Goal: Task Accomplishment & Management: Manage account settings

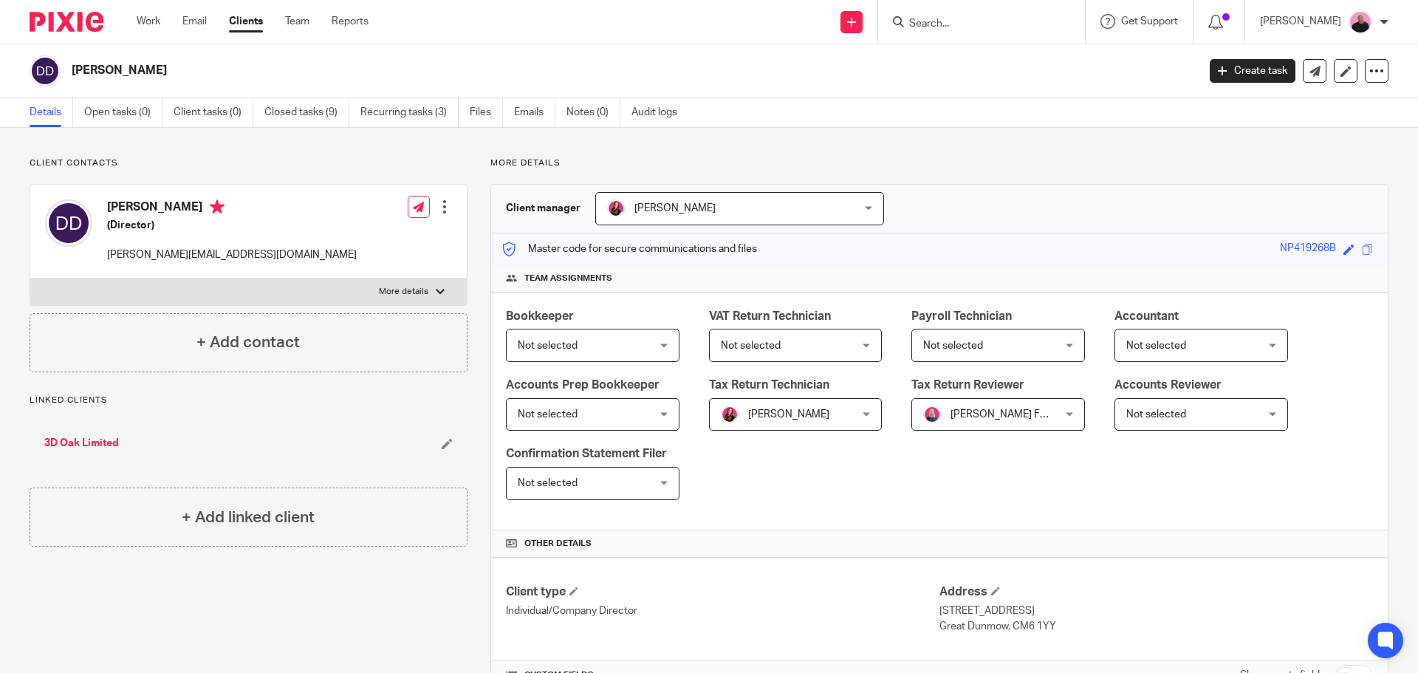
click at [145, 13] on div "Work Email Clients Team Reports Work Email Clients Team Reports Settings" at bounding box center [256, 22] width 269 height 44
click at [145, 17] on link "Work" at bounding box center [149, 21] width 24 height 15
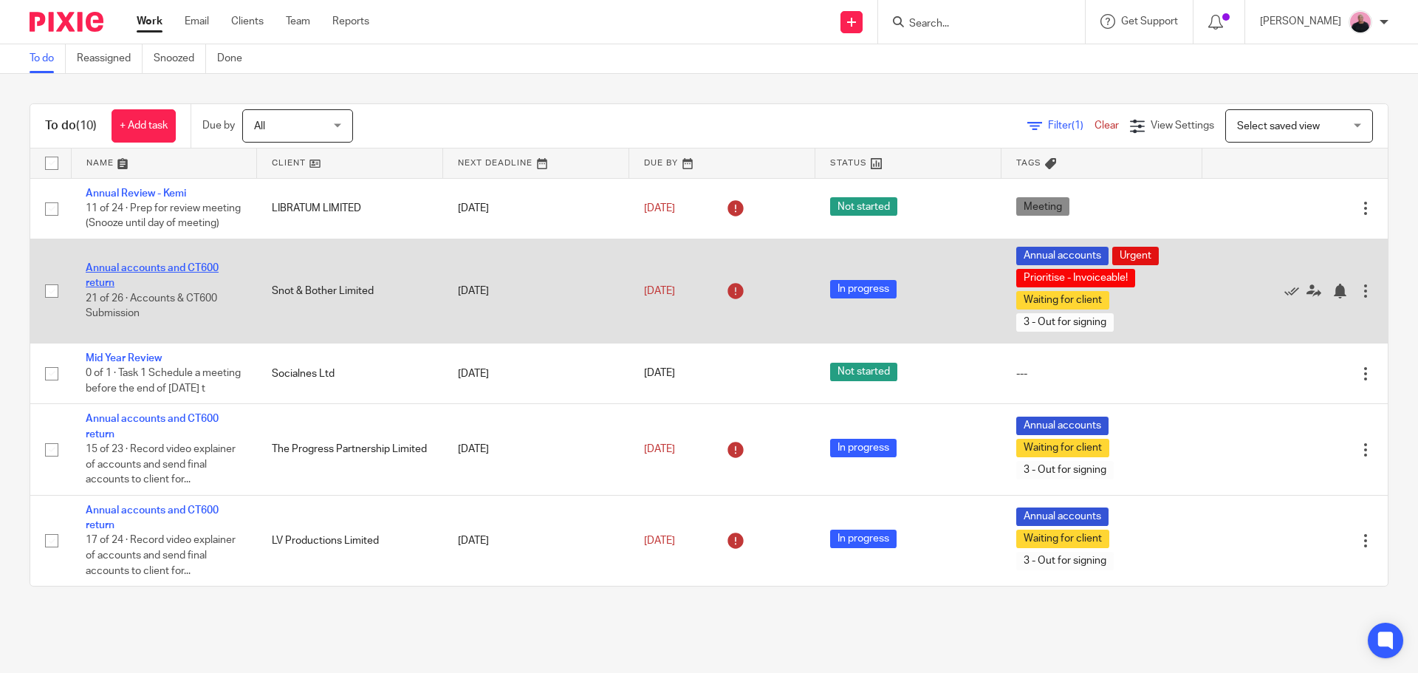
click at [154, 281] on link "Annual accounts and CT600 return" at bounding box center [152, 275] width 133 height 25
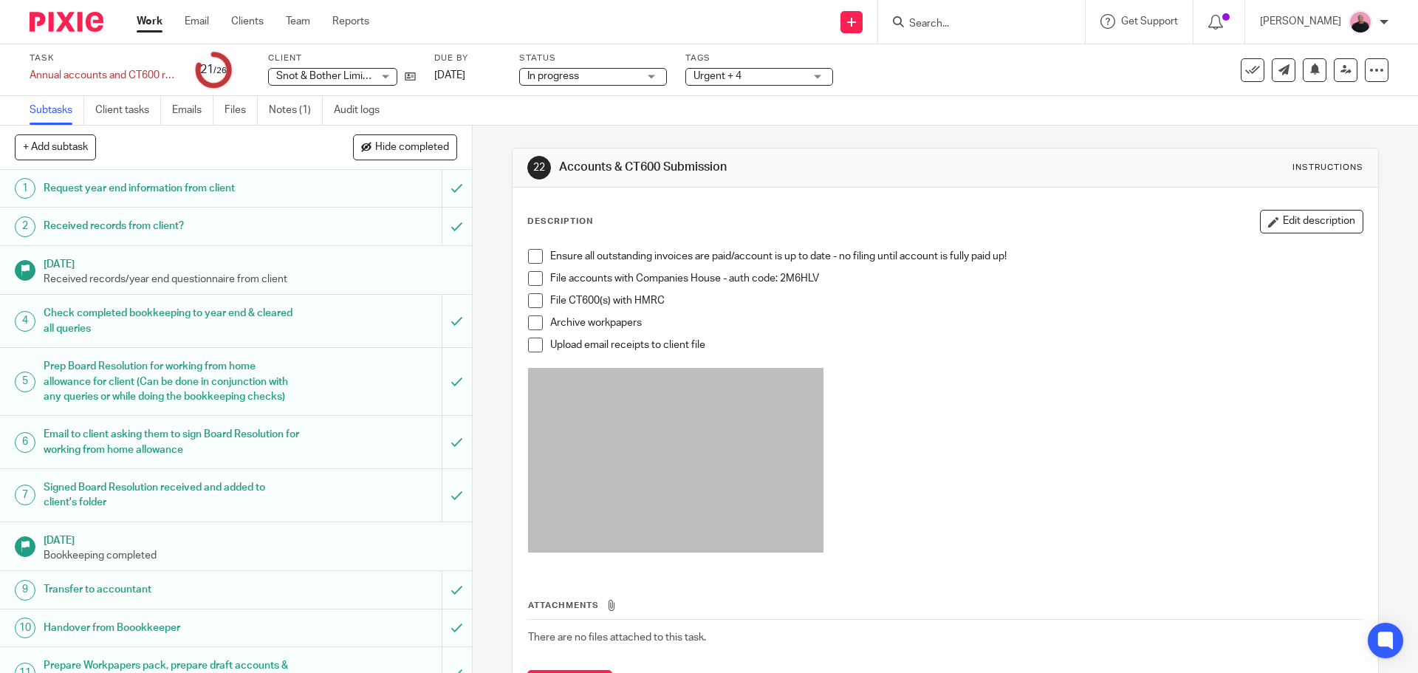
scroll to position [74, 0]
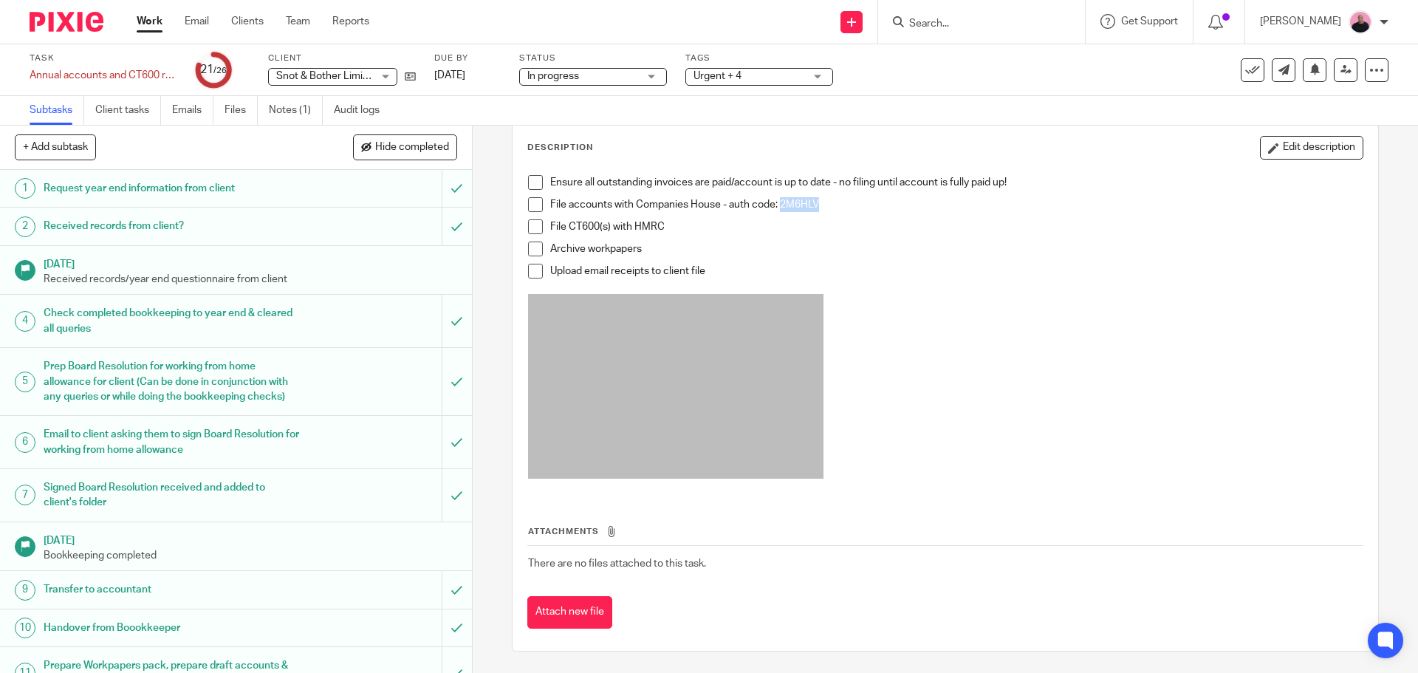
drag, startPoint x: 776, startPoint y: 205, endPoint x: 820, endPoint y: 205, distance: 43.6
click at [820, 205] on p "File accounts with Companies House - auth code: 2M6HLV" at bounding box center [956, 204] width 812 height 15
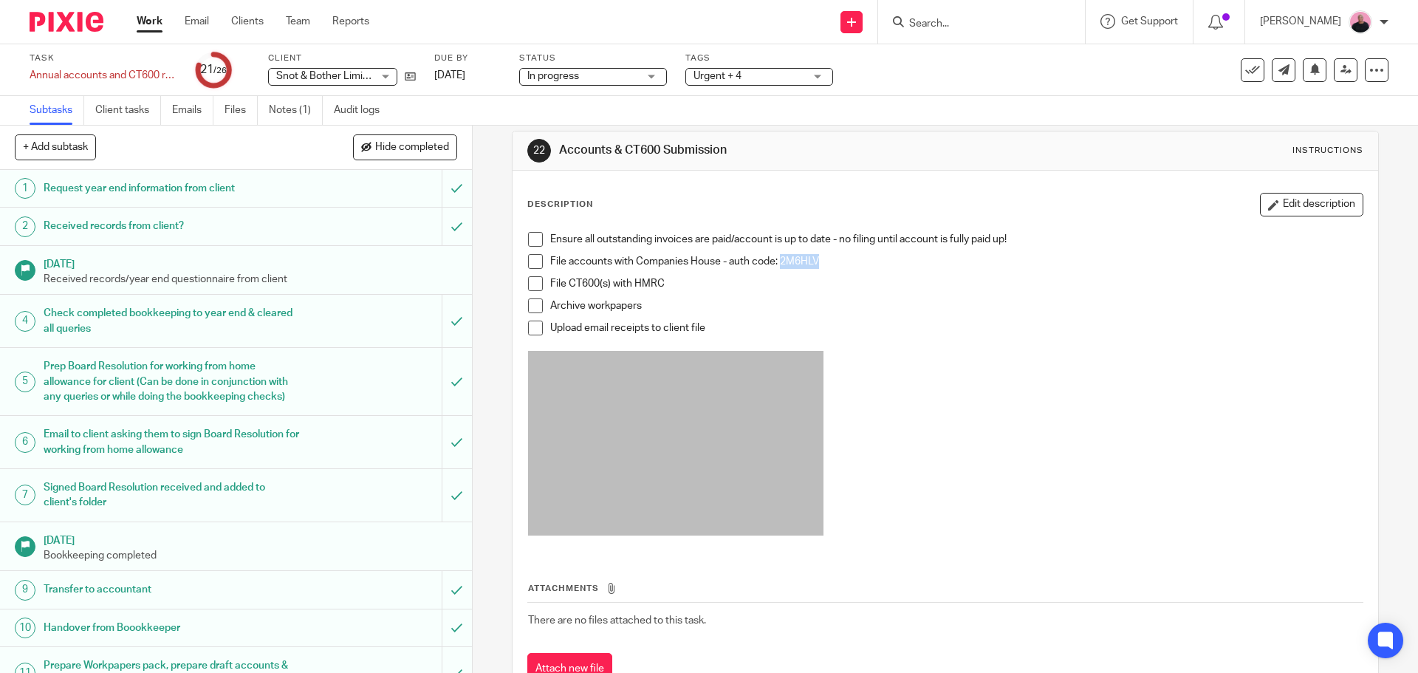
scroll to position [0, 0]
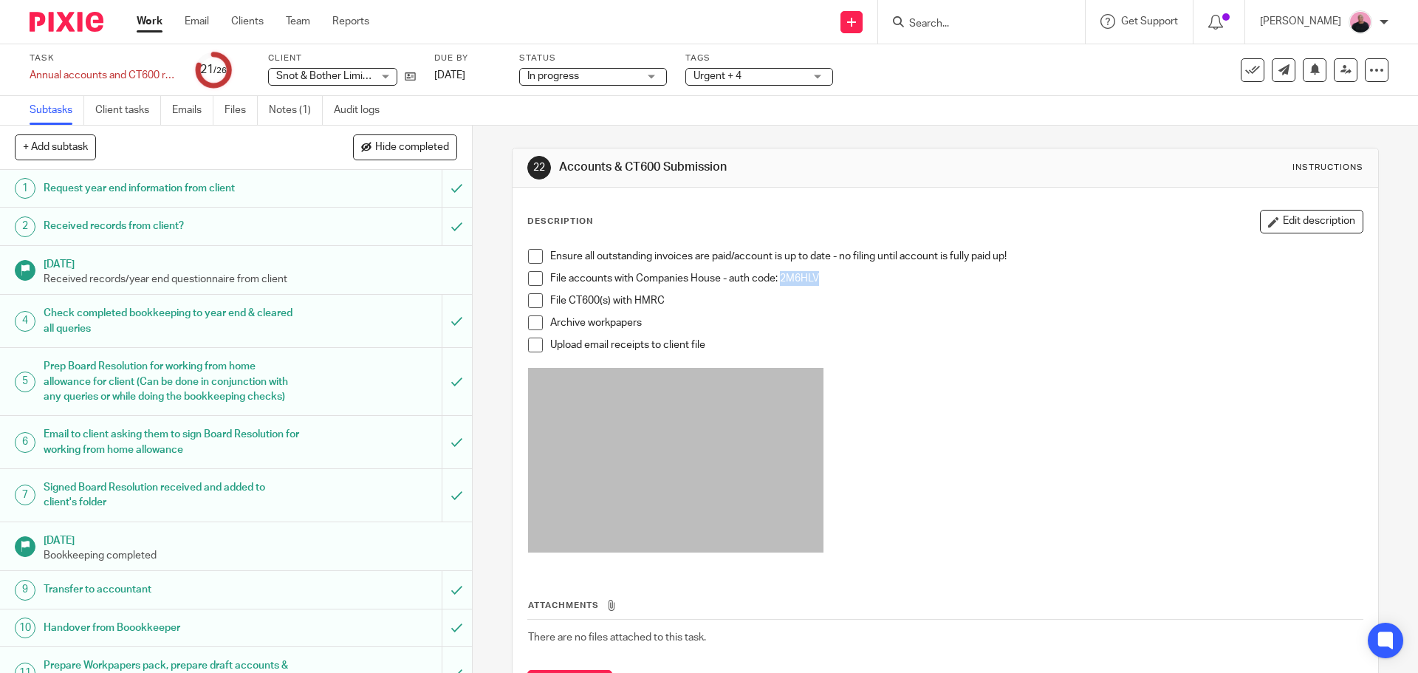
click at [653, 73] on div "In progress In progress" at bounding box center [593, 77] width 148 height 18
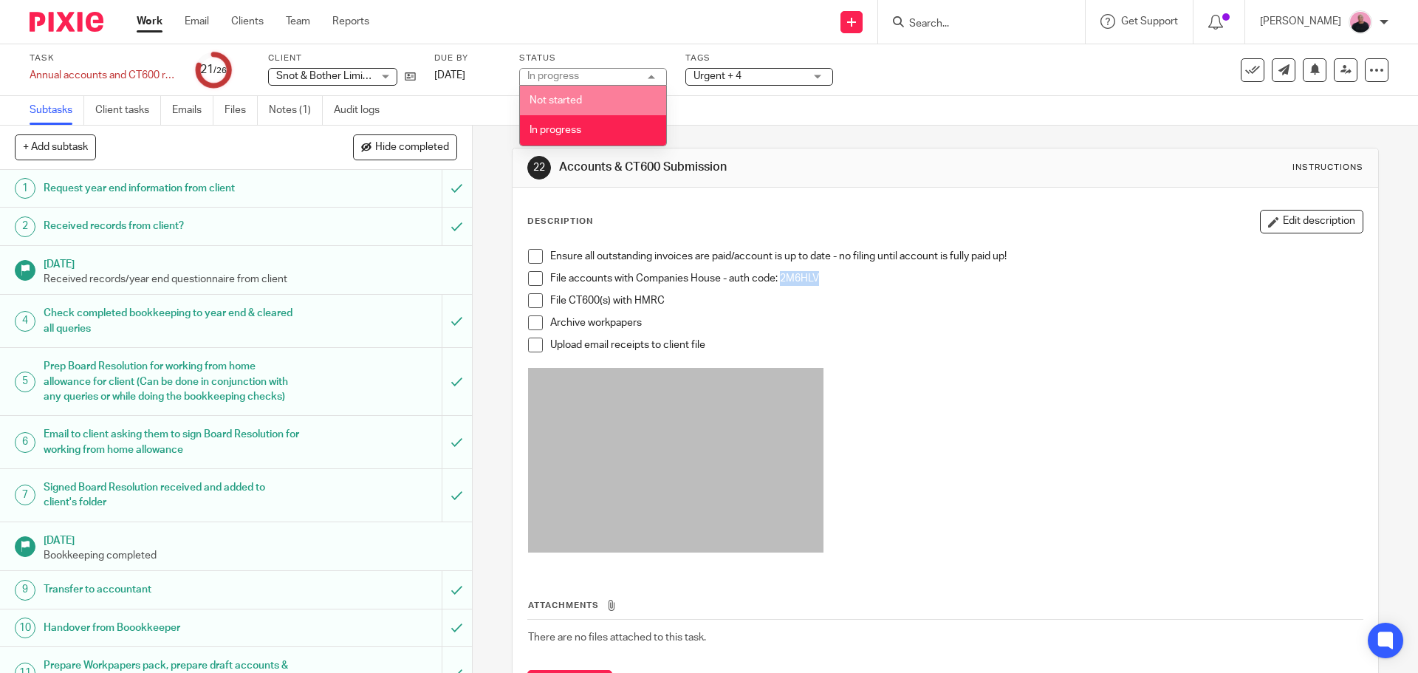
click at [772, 78] on span "Urgent + 4" at bounding box center [748, 77] width 111 height 16
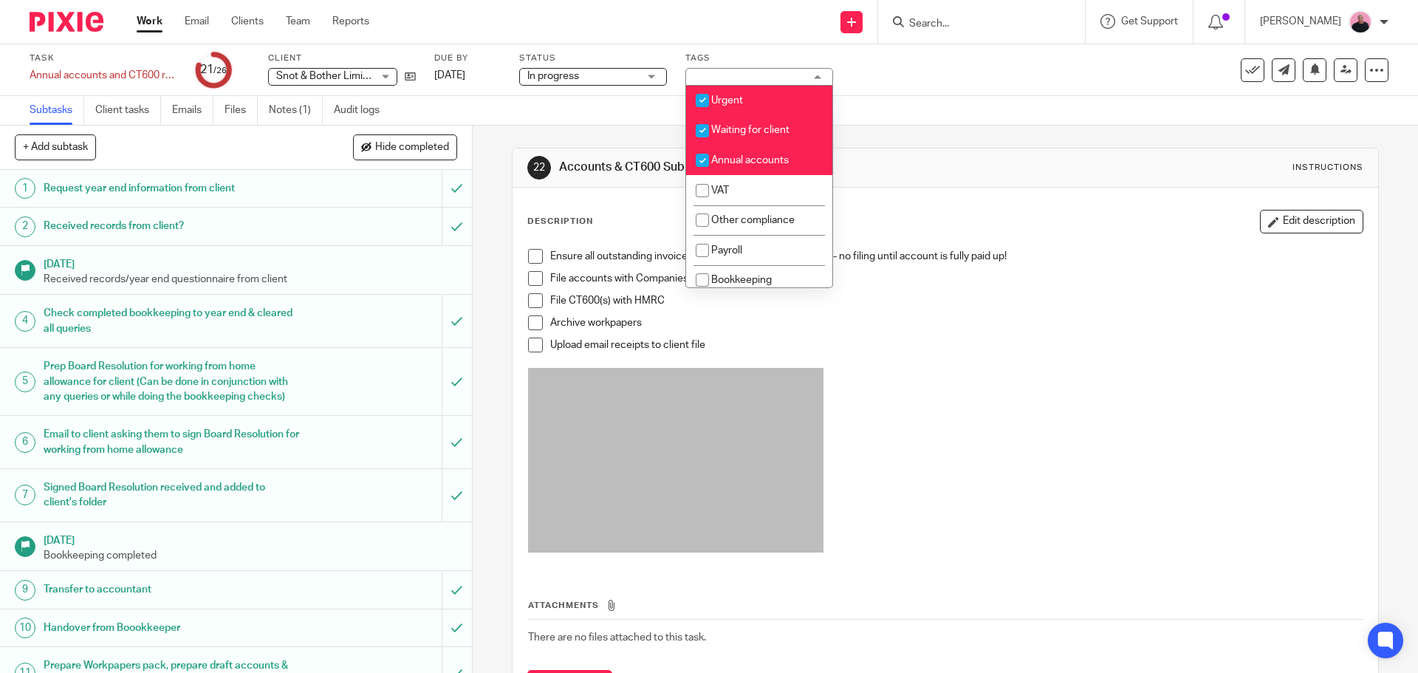
click at [702, 129] on input "checkbox" at bounding box center [702, 131] width 28 height 28
checkbox input "false"
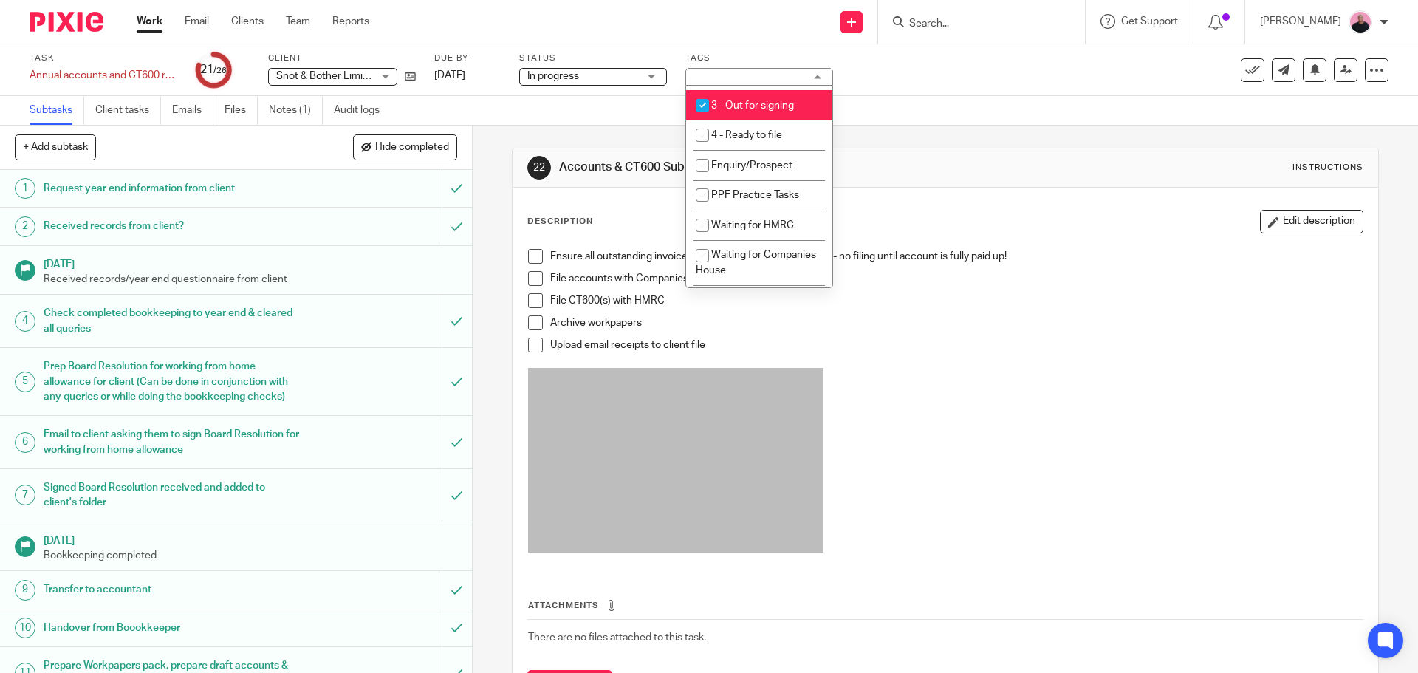
scroll to position [295, 0]
click at [705, 103] on input "checkbox" at bounding box center [702, 105] width 28 height 28
checkbox input "false"
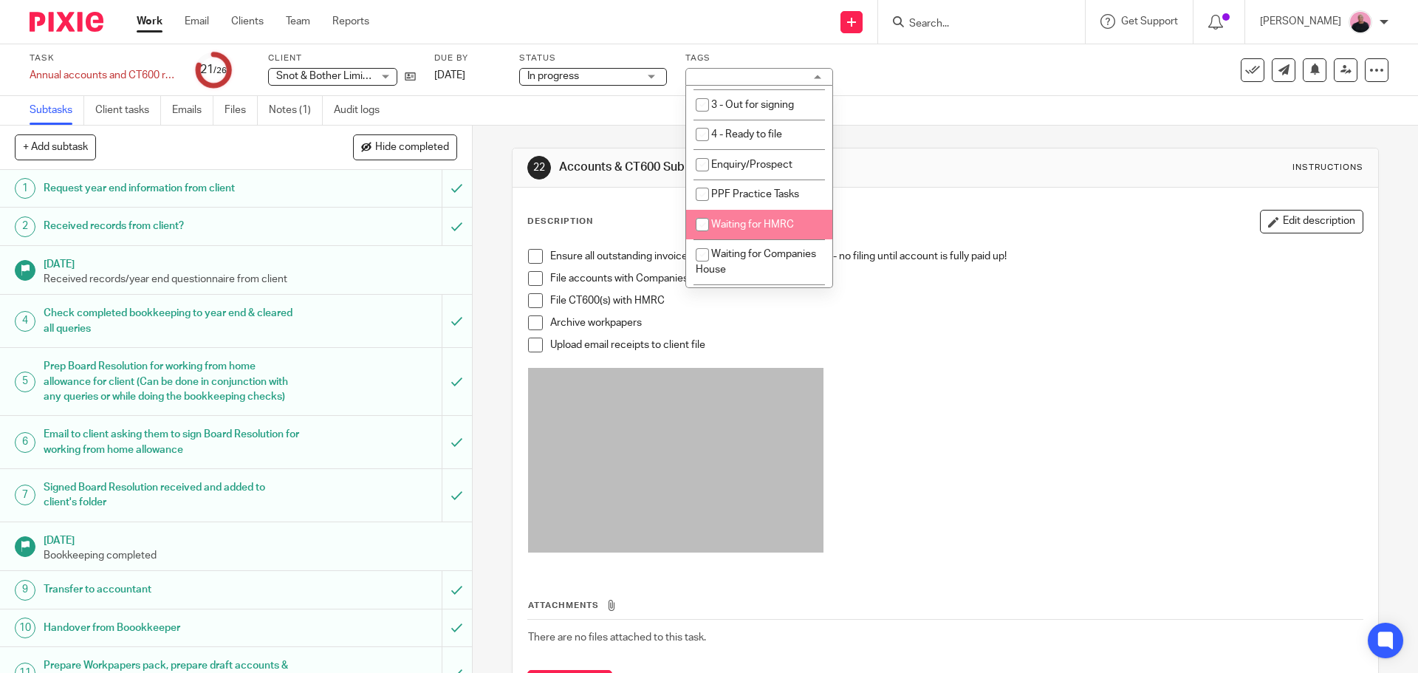
click at [705, 224] on input "checkbox" at bounding box center [702, 224] width 28 height 28
checkbox input "true"
click at [701, 253] on input "checkbox" at bounding box center [702, 255] width 28 height 28
checkbox input "true"
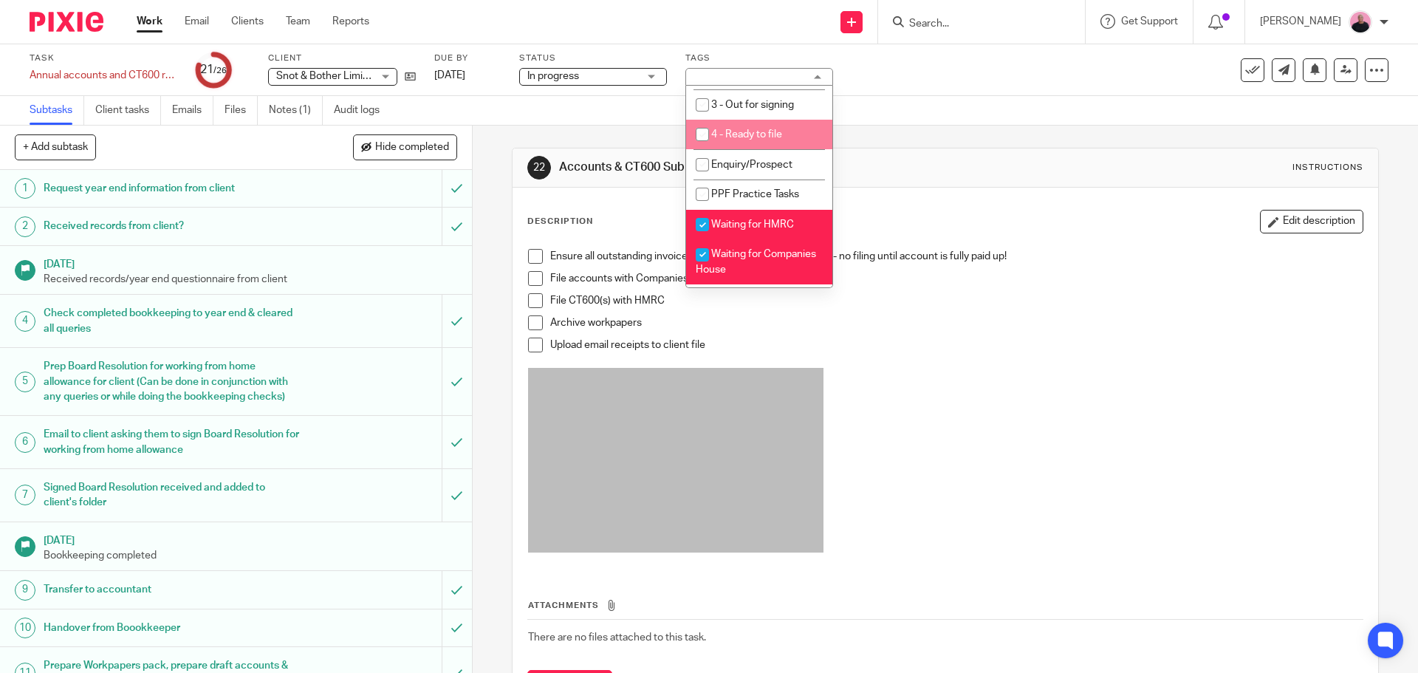
click at [704, 132] on input "checkbox" at bounding box center [702, 134] width 28 height 28
checkbox input "true"
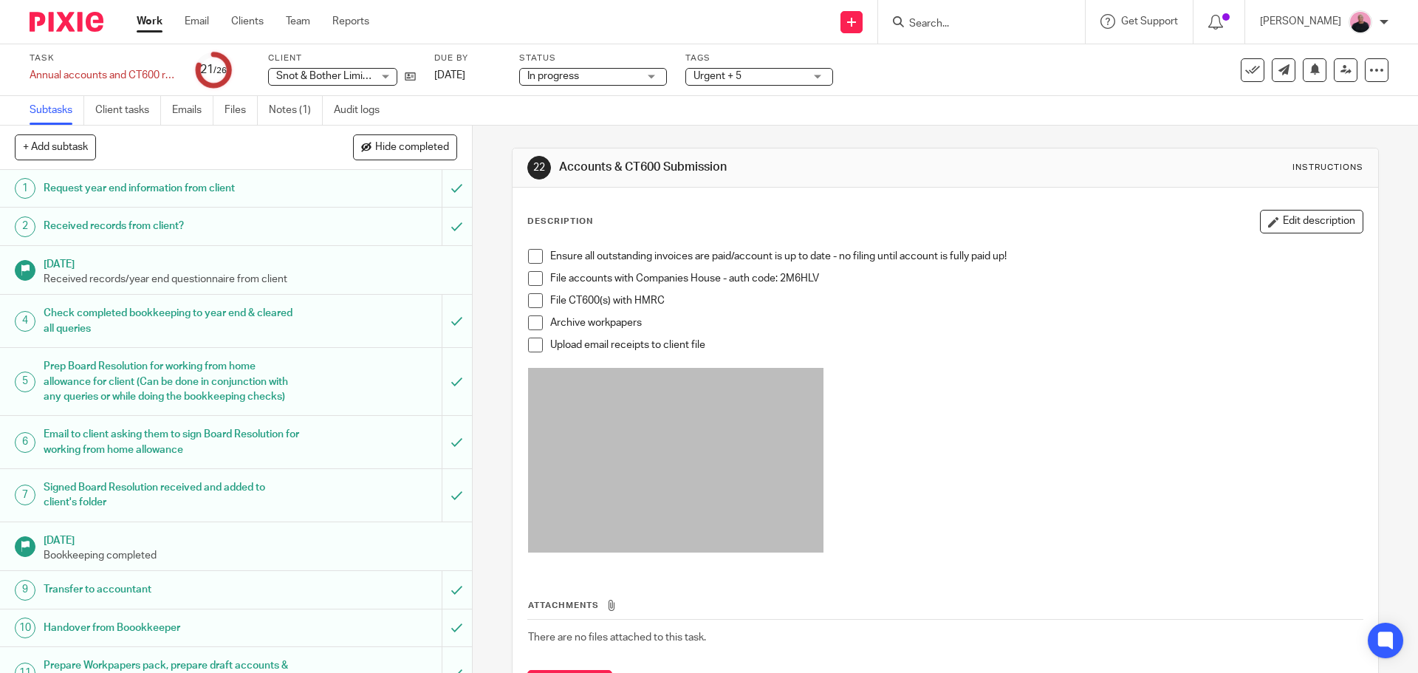
click at [1013, 378] on p at bounding box center [945, 462] width 834 height 189
click at [532, 254] on span at bounding box center [535, 256] width 15 height 15
click at [532, 280] on span at bounding box center [535, 278] width 15 height 15
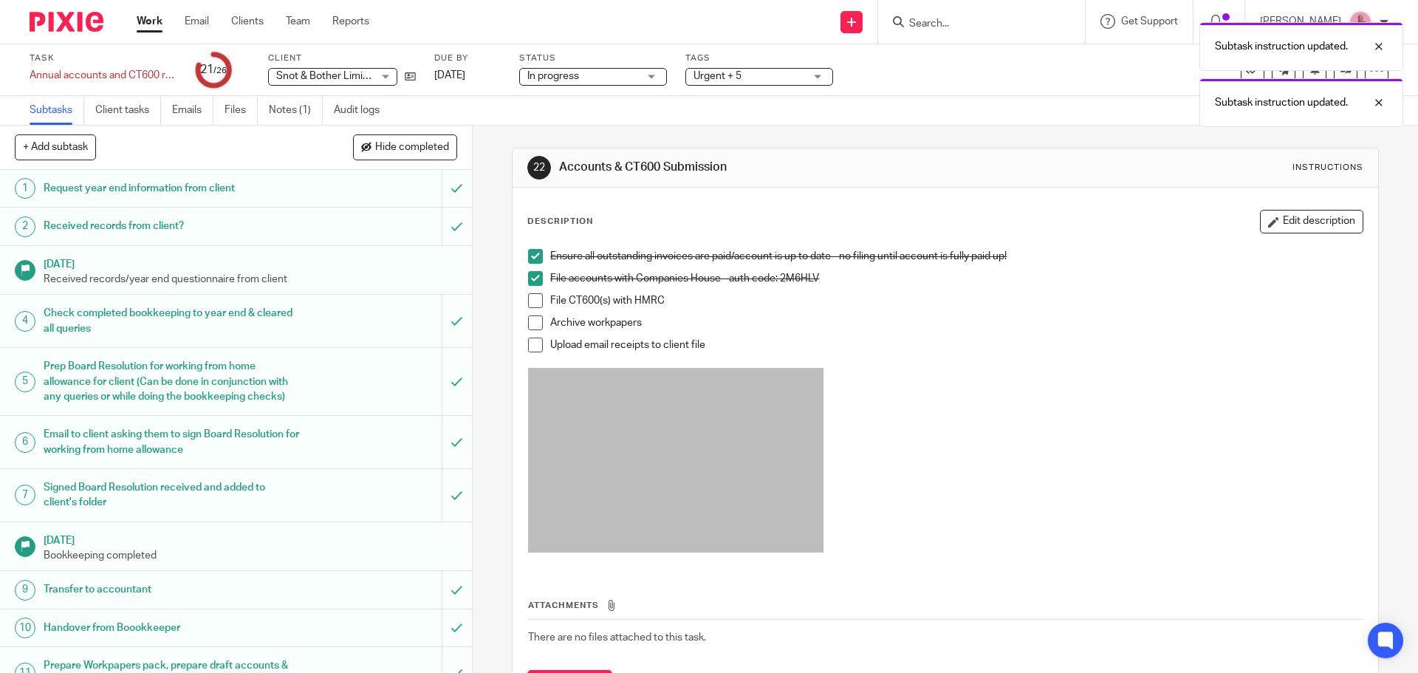
click at [528, 303] on span at bounding box center [535, 300] width 15 height 15
click at [534, 320] on span at bounding box center [535, 322] width 15 height 15
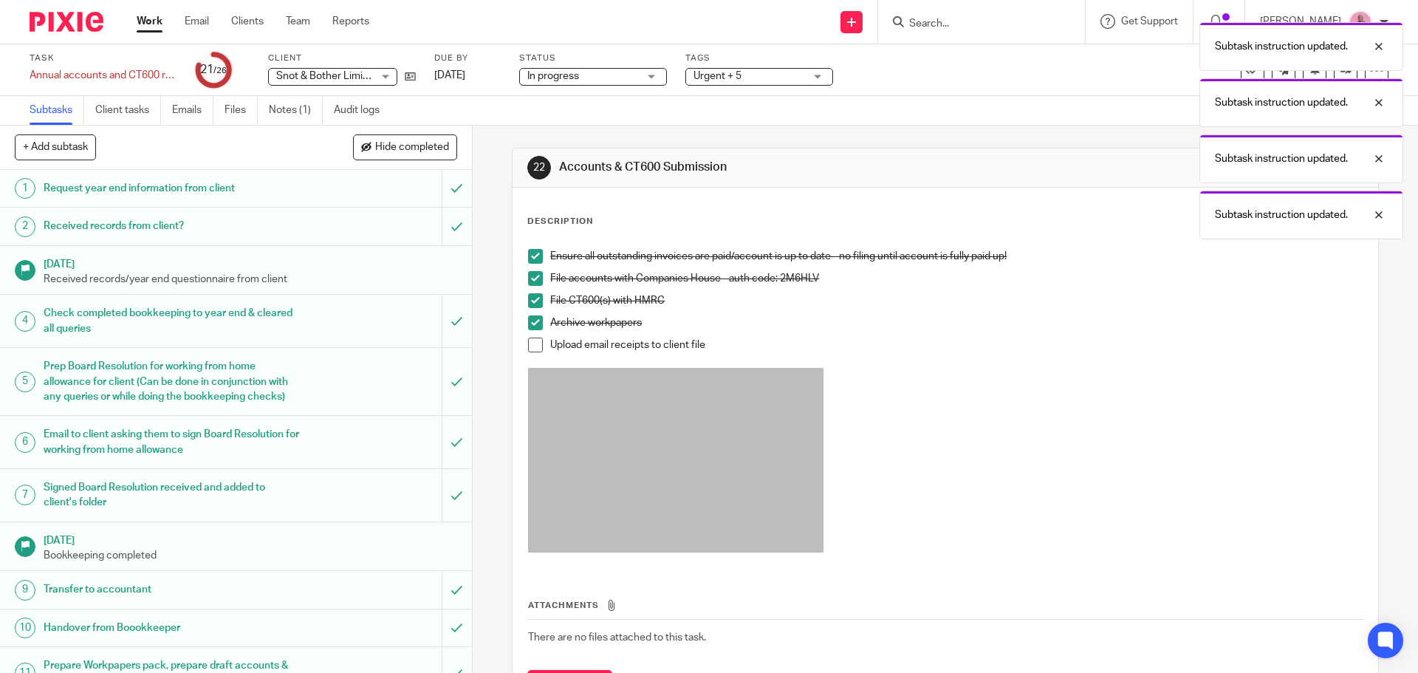
click at [534, 344] on span at bounding box center [535, 345] width 15 height 15
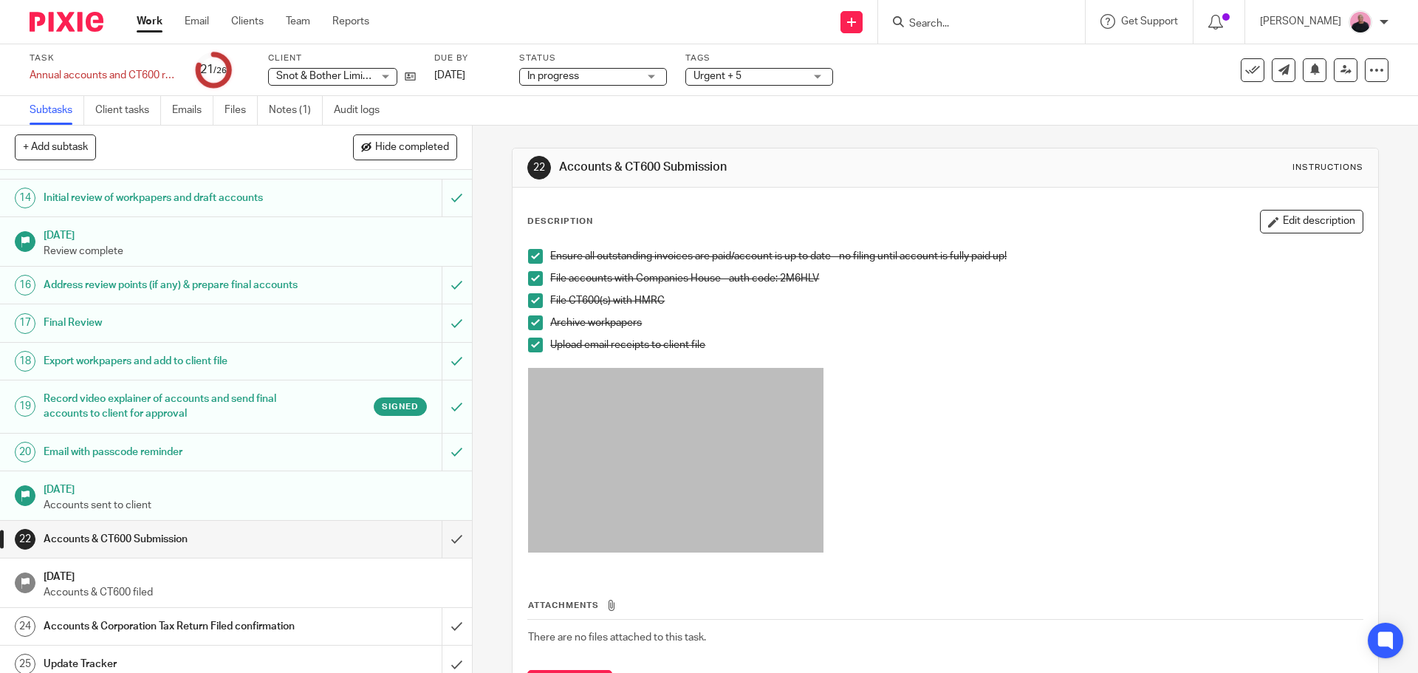
scroll to position [732, 0]
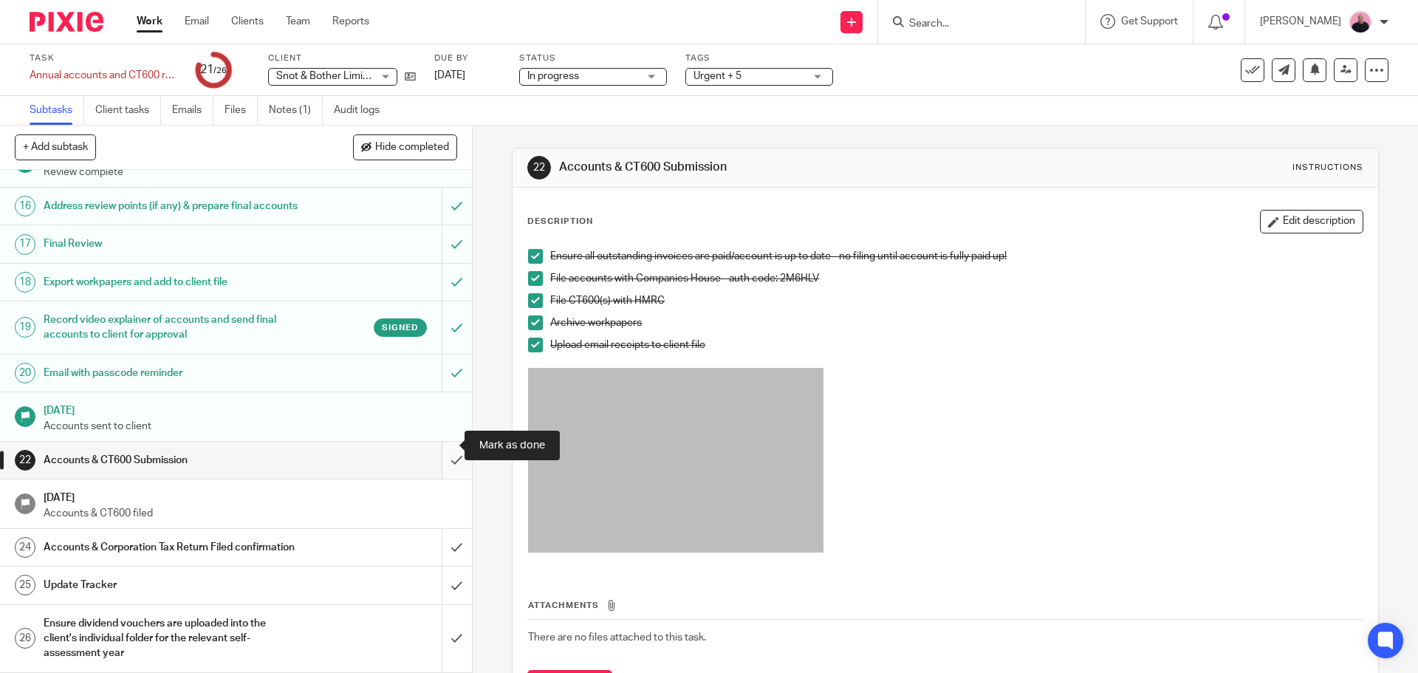
click at [438, 447] on input "submit" at bounding box center [236, 460] width 472 height 37
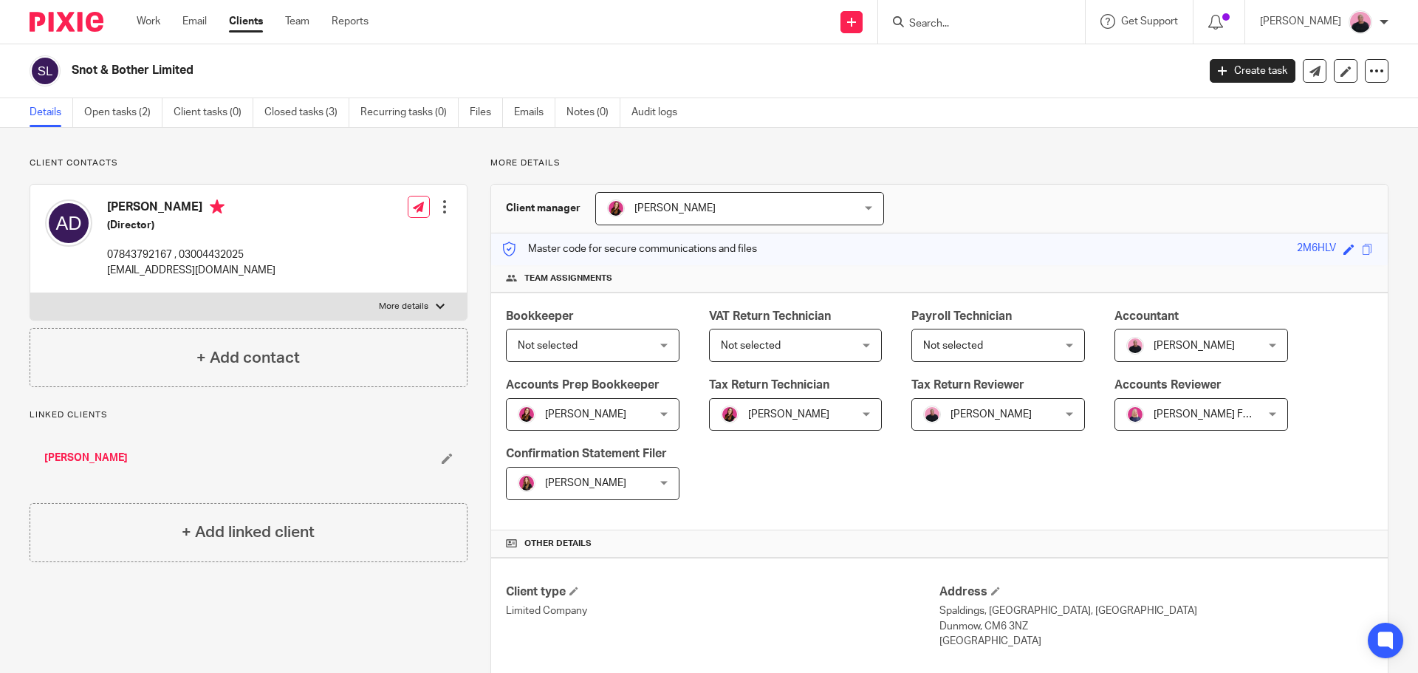
scroll to position [517, 0]
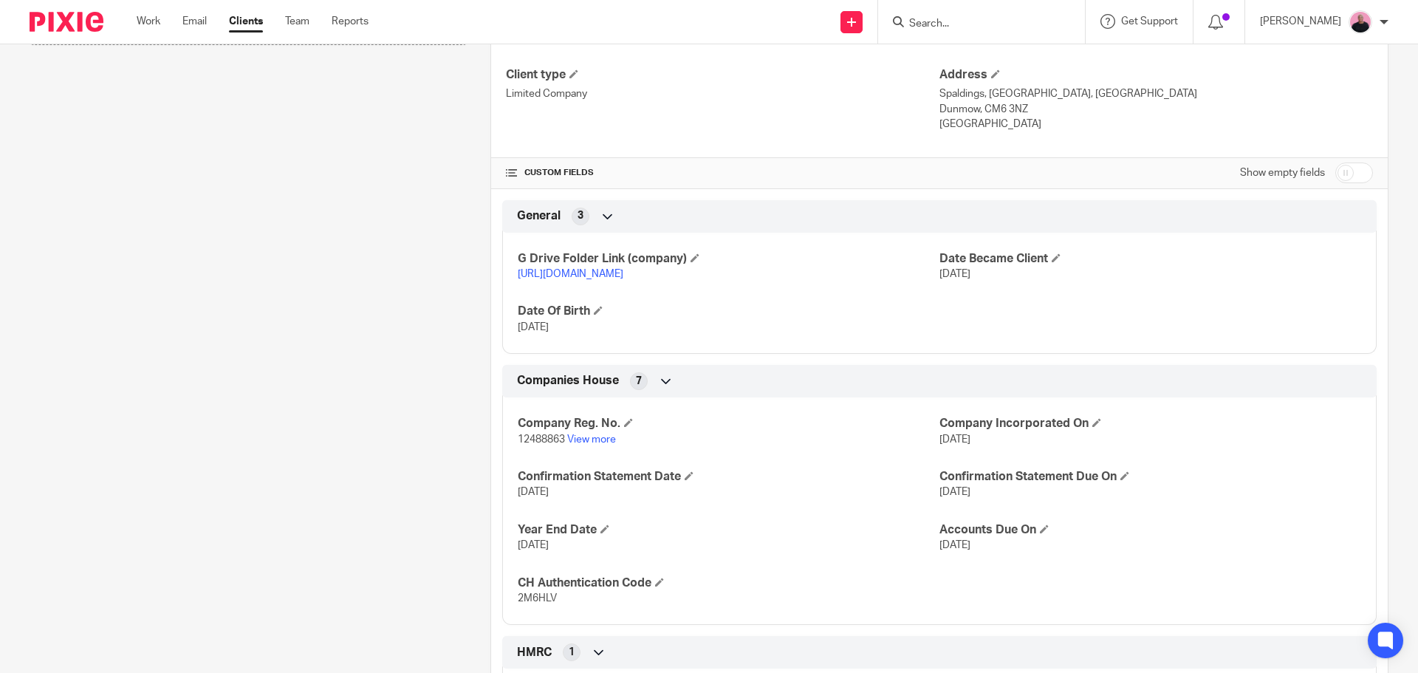
click at [623, 270] on link "[URL][DOMAIN_NAME]" at bounding box center [571, 274] width 106 height 10
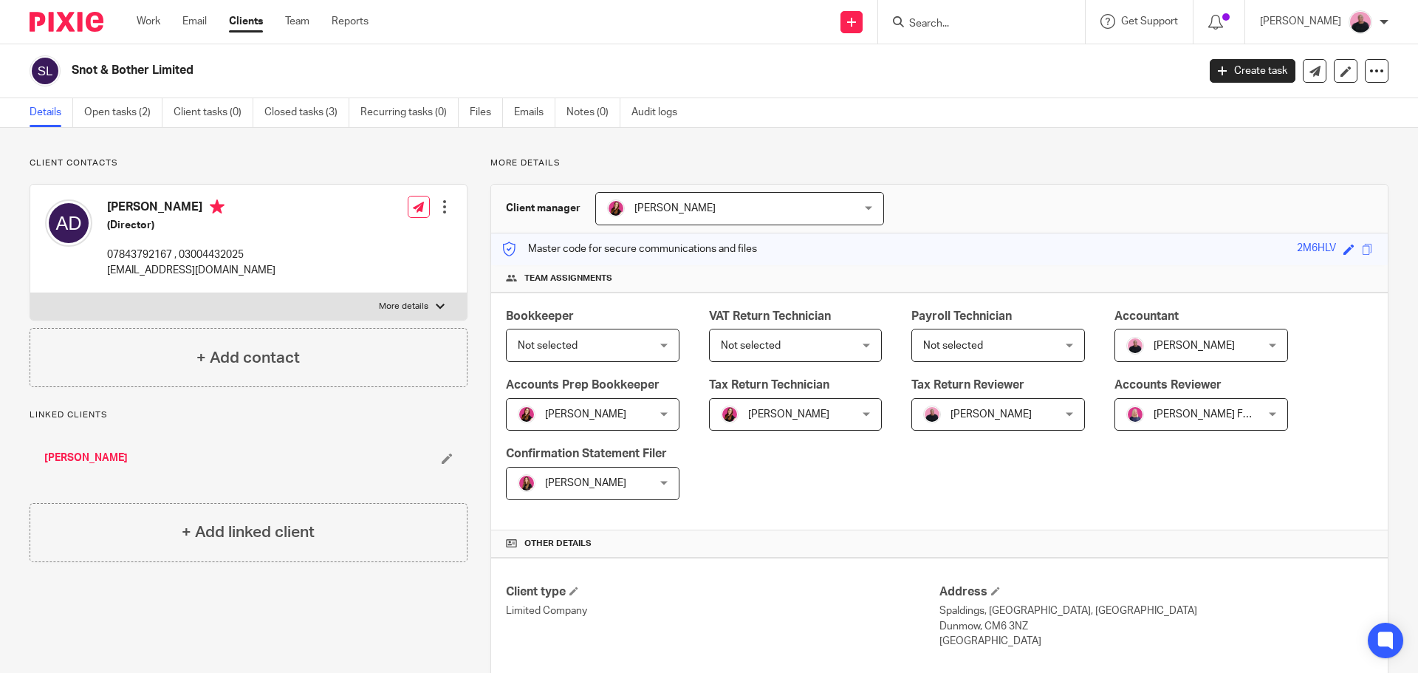
drag, startPoint x: 188, startPoint y: 73, endPoint x: 69, endPoint y: 72, distance: 118.2
click at [69, 72] on div "Snot & Bother Limited" at bounding box center [609, 70] width 1158 height 31
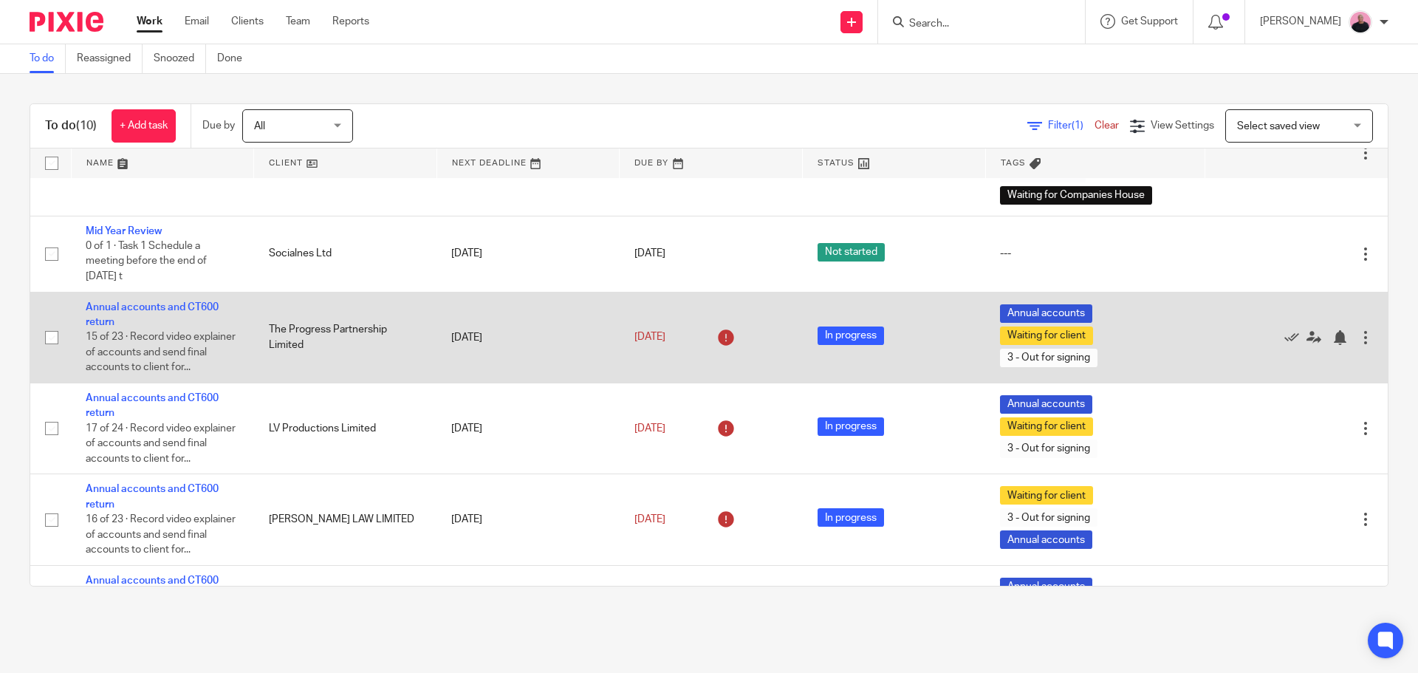
scroll to position [139, 0]
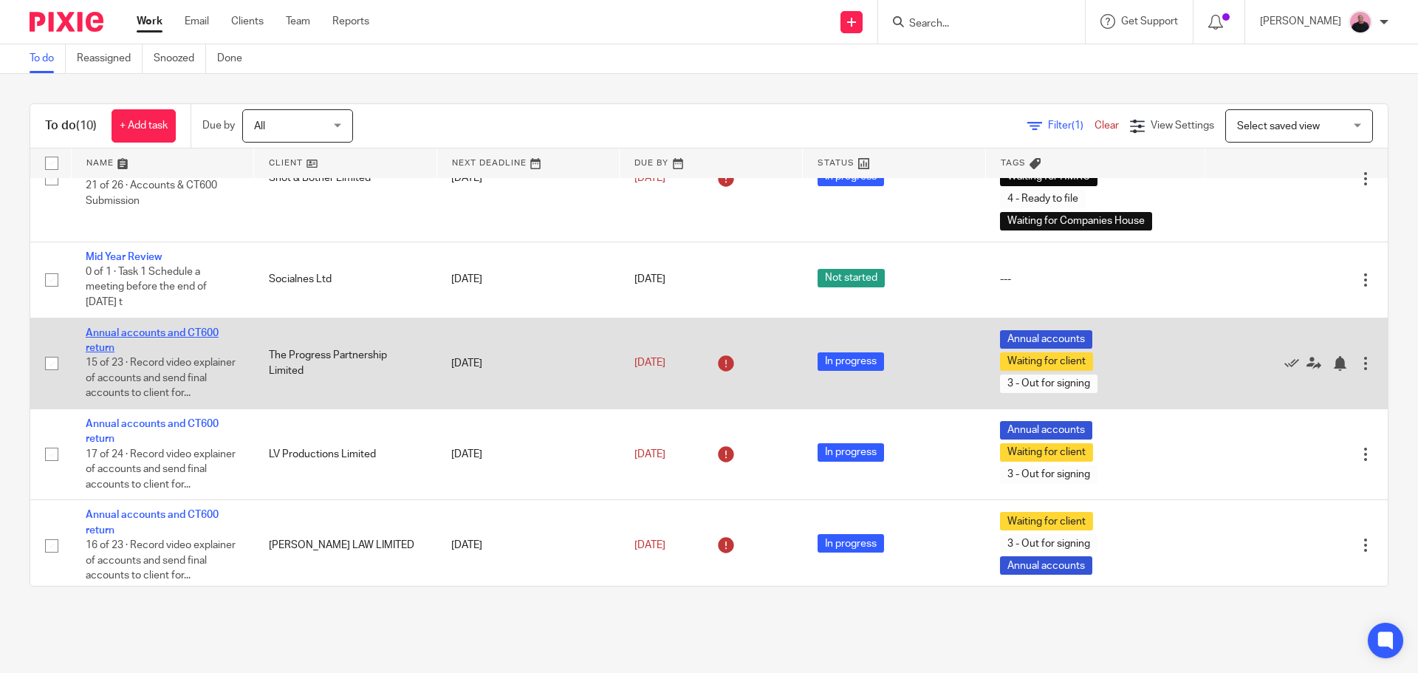
click at [191, 325] on td "Annual accounts and CT600 return 15 of 23 · Record video explainer of accounts …" at bounding box center [162, 363] width 183 height 91
click at [187, 335] on link "Annual accounts and CT600 return" at bounding box center [152, 340] width 133 height 25
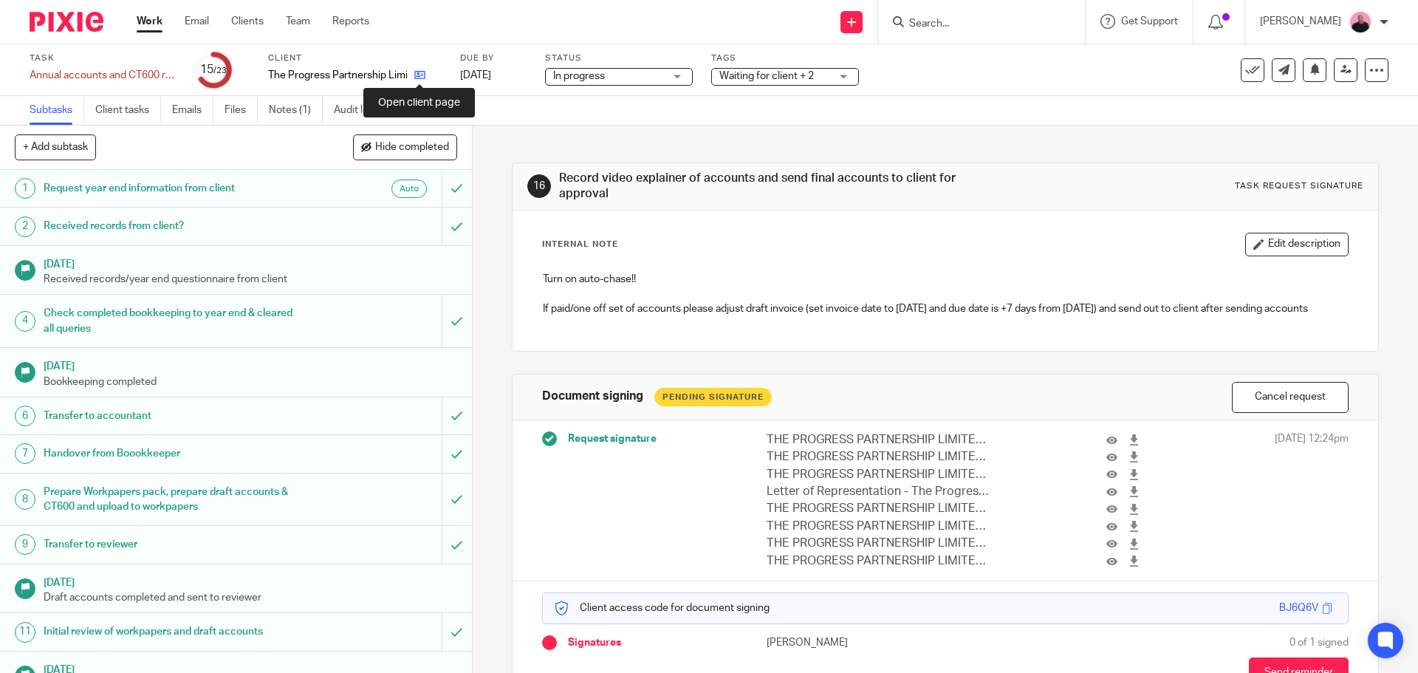
click at [419, 74] on icon at bounding box center [419, 74] width 11 height 11
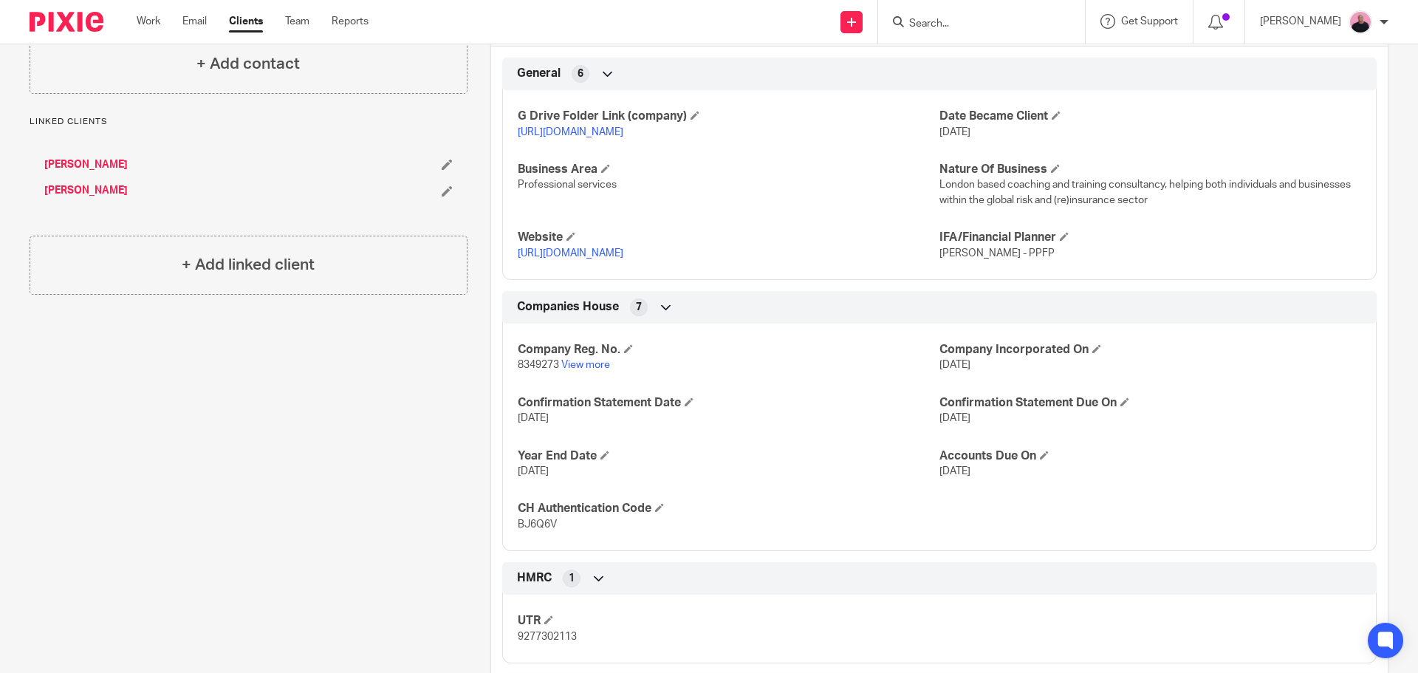
scroll to position [665, 0]
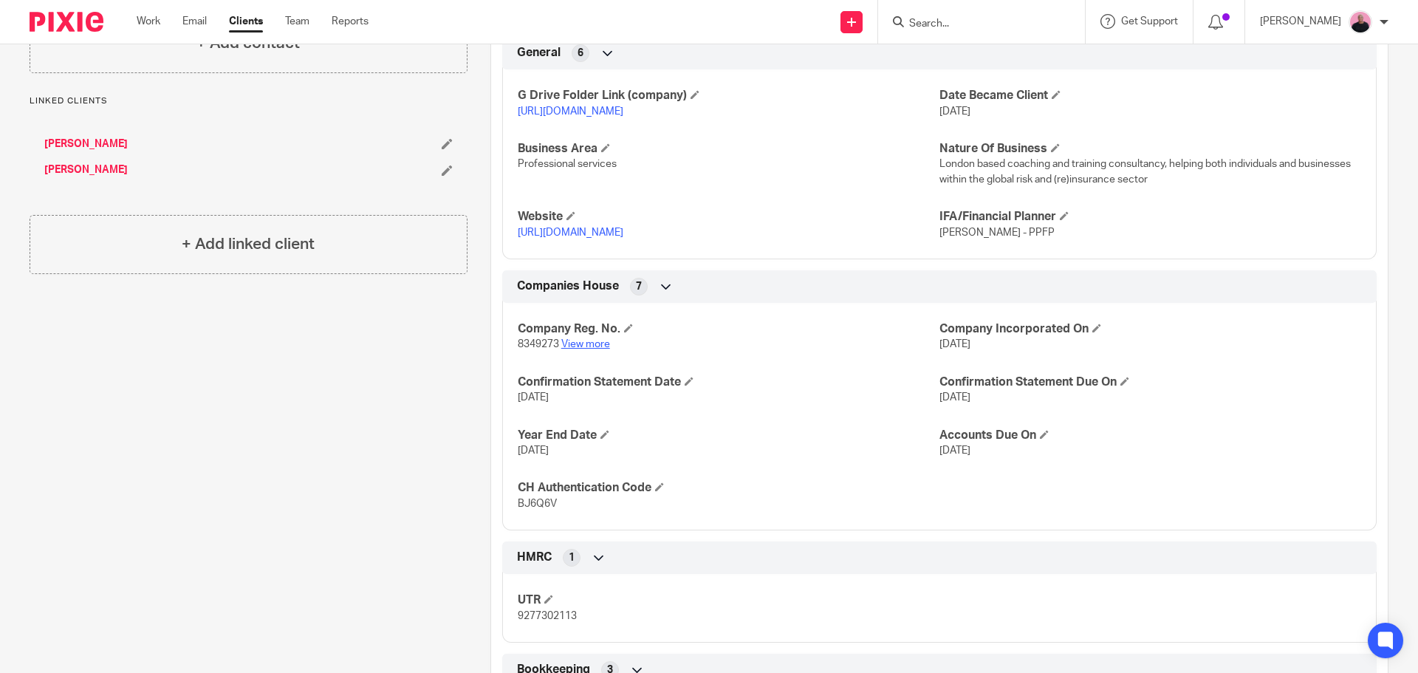
click at [585, 349] on link "View more" at bounding box center [585, 344] width 49 height 10
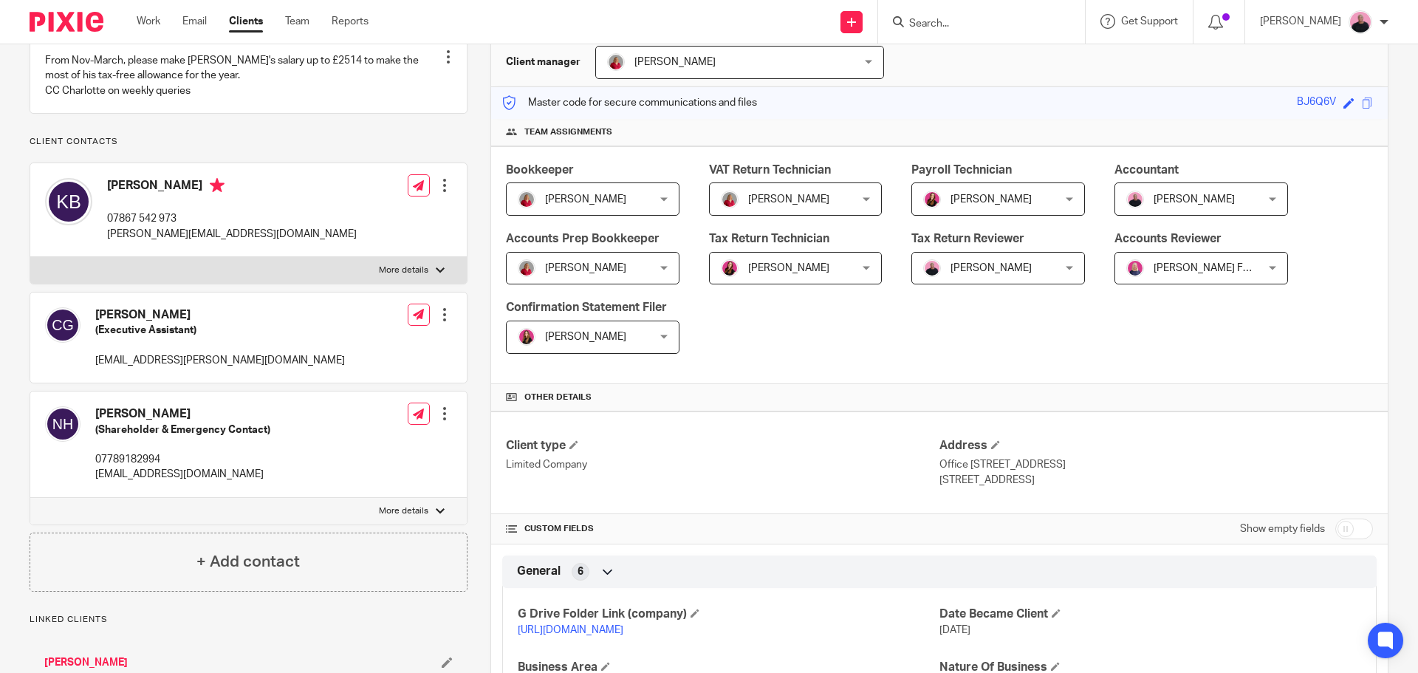
scroll to position [0, 0]
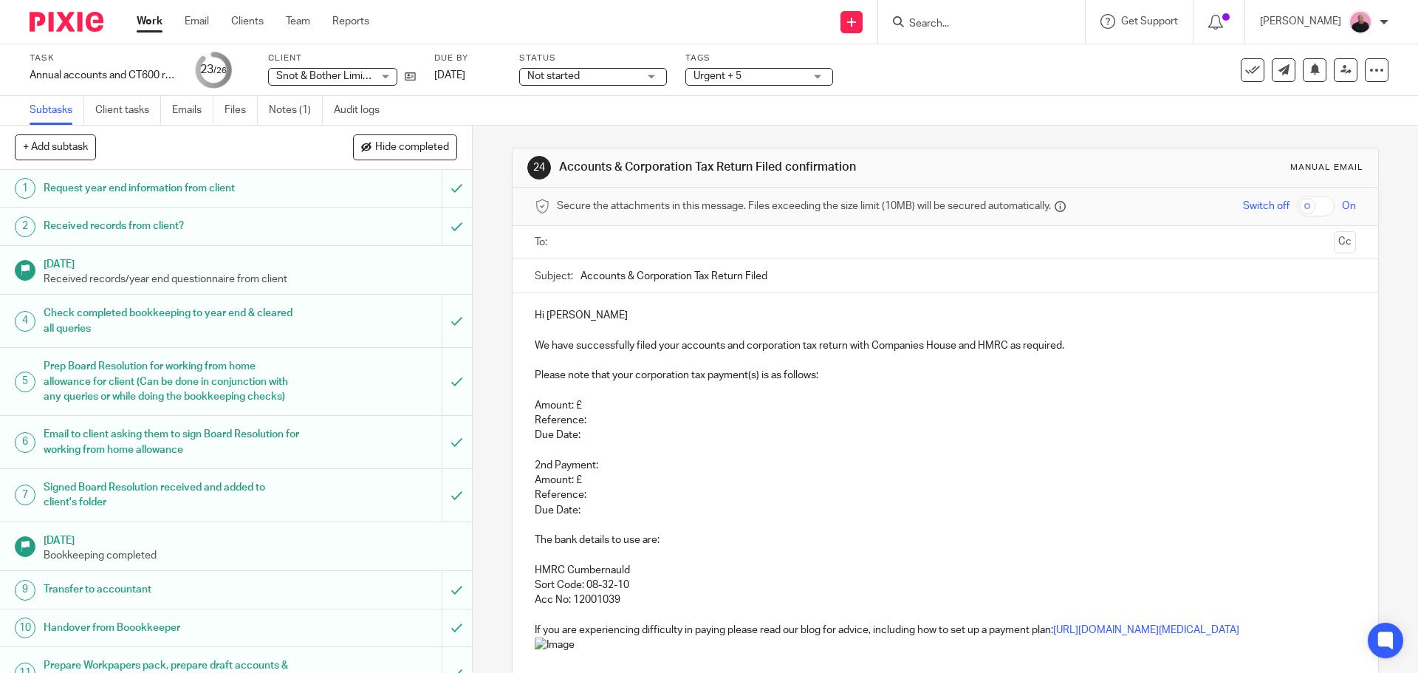
click at [540, 376] on p "Please note that your corporation tax payment(s) is as follows:" at bounding box center [945, 375] width 820 height 15
click at [535, 370] on p "Please note that your corporation tax payment(s) is as follows:" at bounding box center [945, 375] width 820 height 15
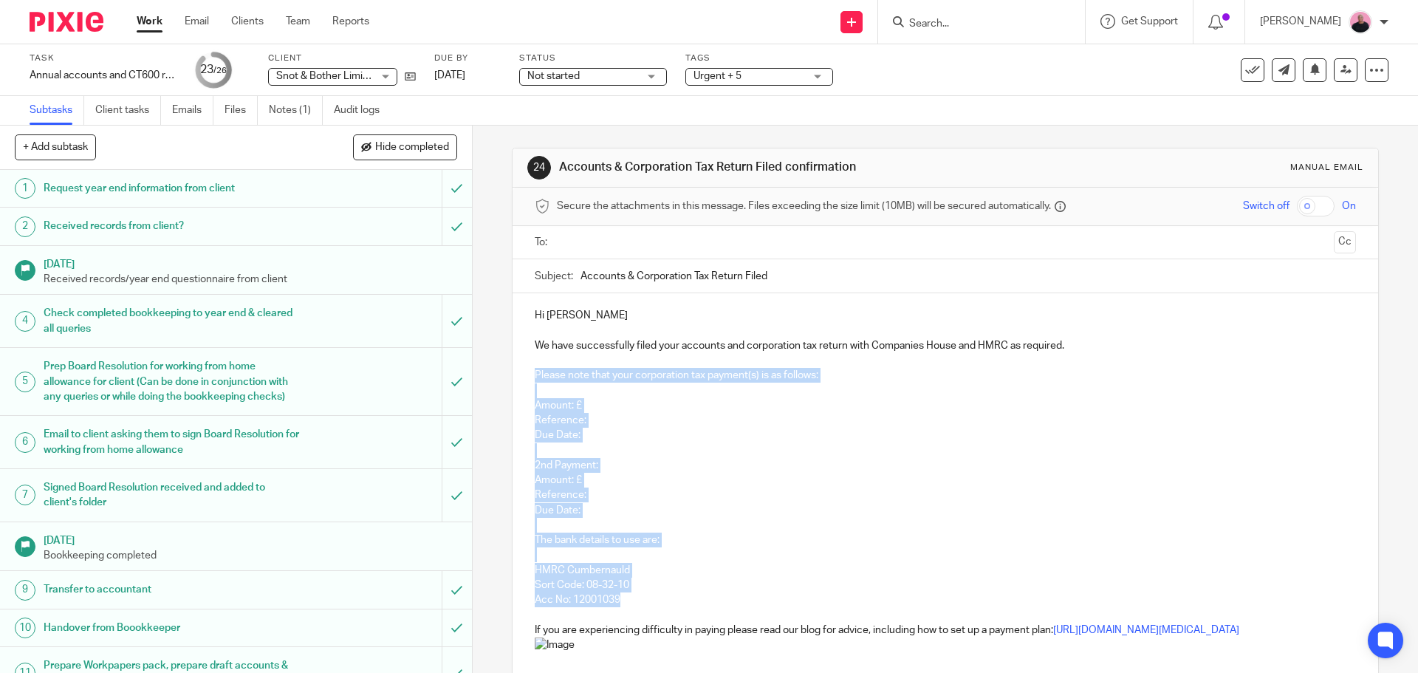
drag, startPoint x: 532, startPoint y: 374, endPoint x: 659, endPoint y: 596, distance: 255.8
click at [659, 596] on div "Hi [PERSON_NAME] We have successfully filed your accounts and corporation tax r…" at bounding box center [945, 607] width 865 height 628
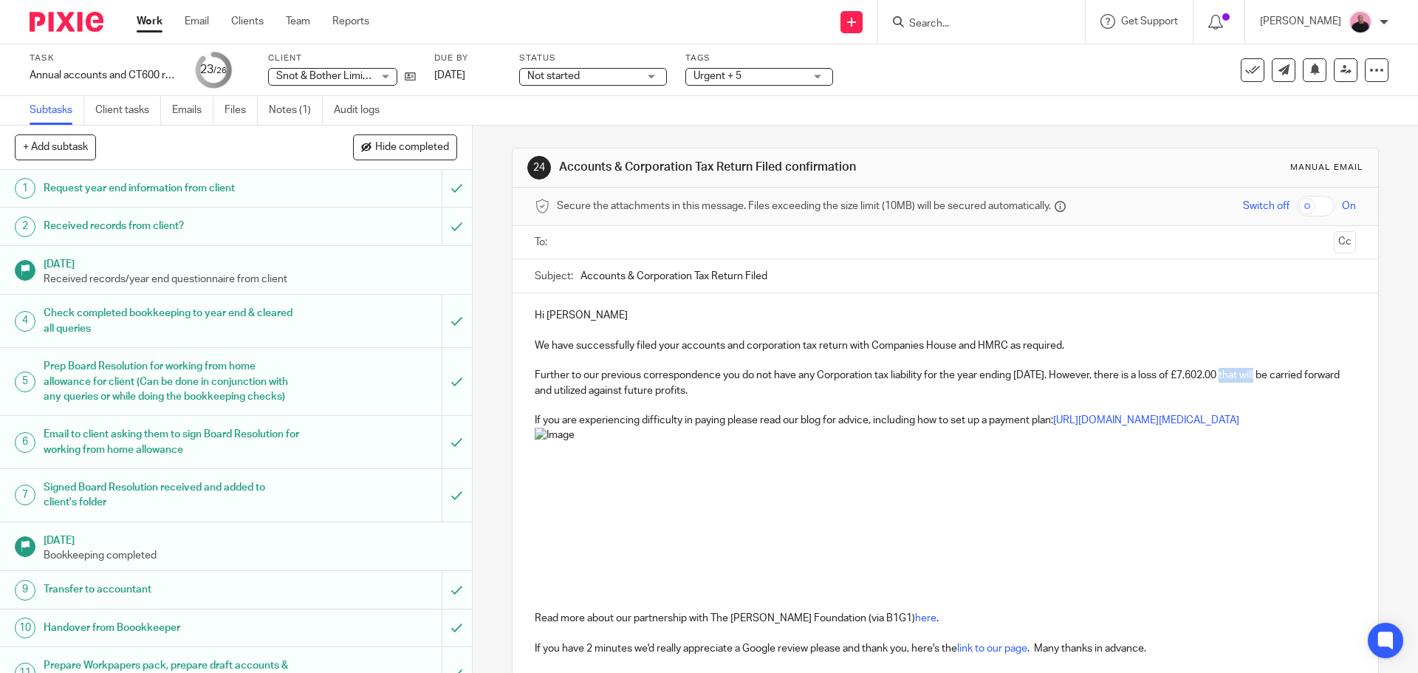
drag, startPoint x: 1230, startPoint y: 374, endPoint x: 1275, endPoint y: 374, distance: 44.3
click at [1275, 374] on p "Further to our previous correspondence you do not have any Corporation tax liab…" at bounding box center [945, 383] width 820 height 30
click at [1245, 501] on p at bounding box center [945, 519] width 820 height 183
click at [609, 244] on input "text" at bounding box center [944, 242] width 765 height 17
click at [939, 511] on p at bounding box center [945, 522] width 820 height 183
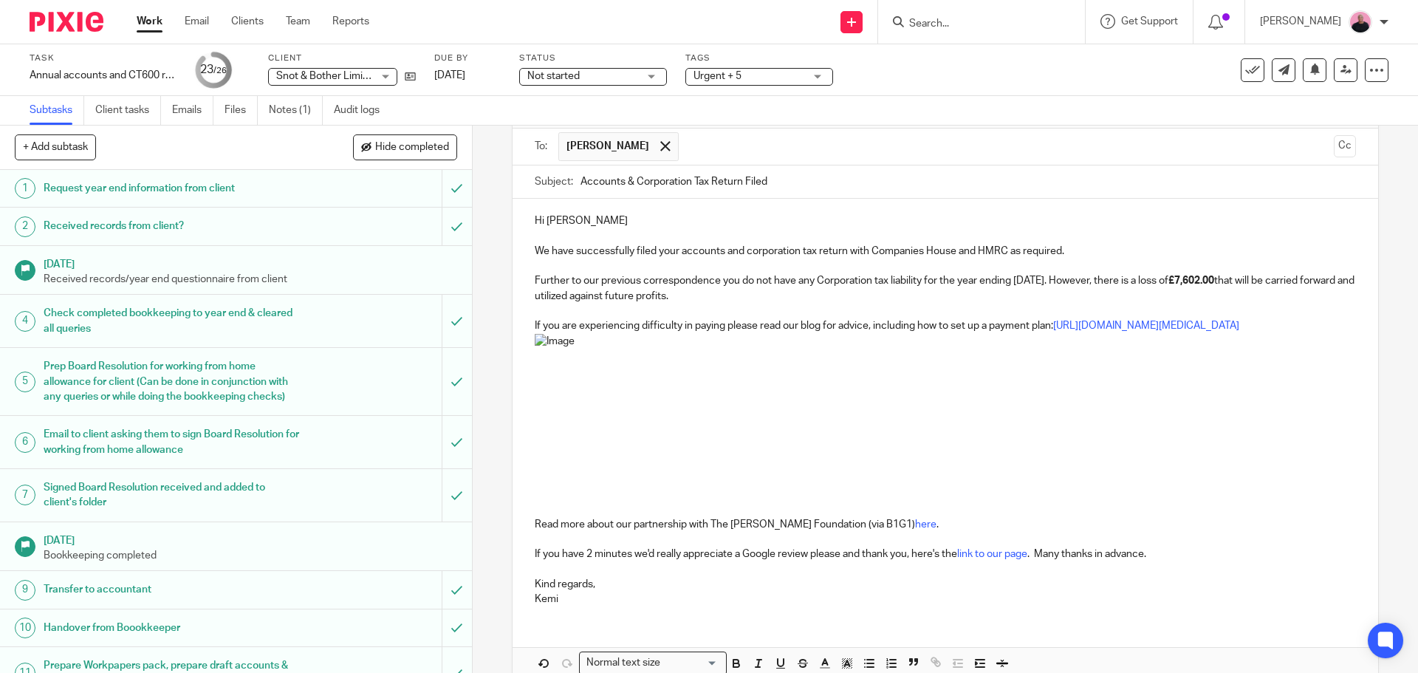
scroll to position [190, 0]
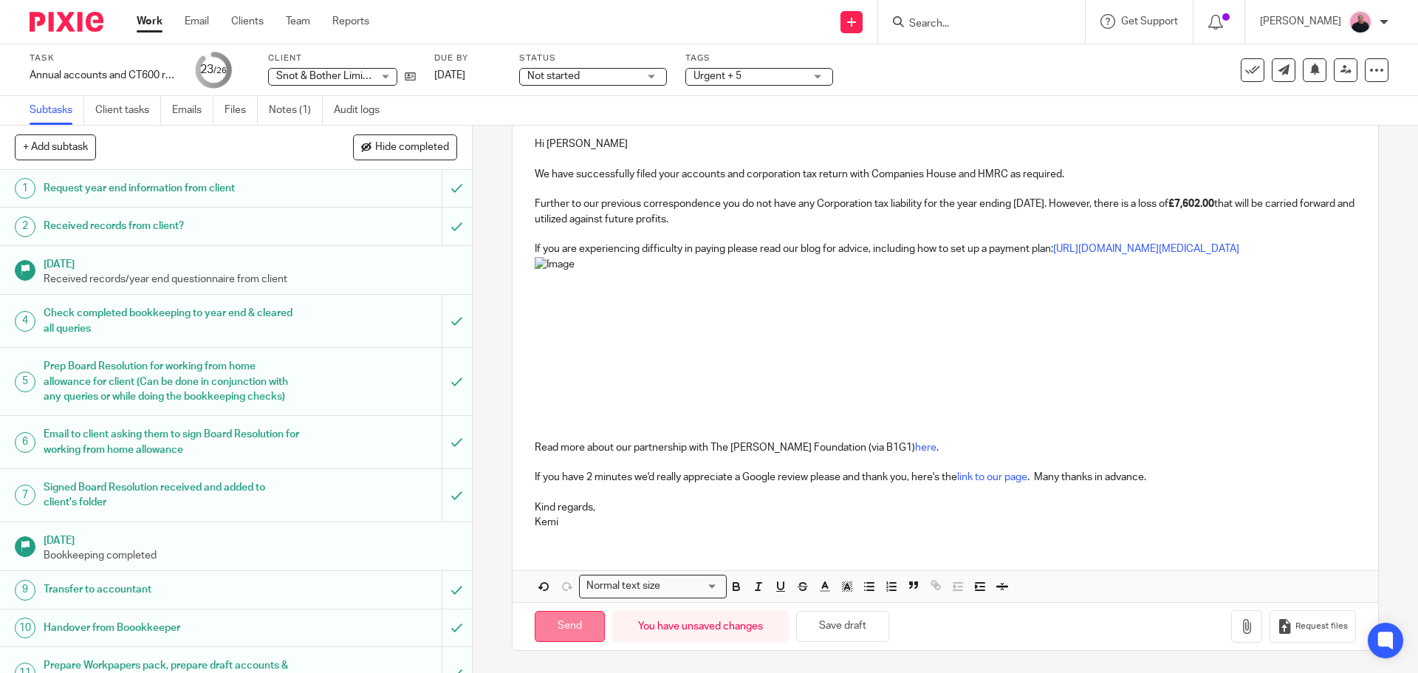
click at [569, 623] on input "Send" at bounding box center [570, 627] width 70 height 32
type input "Sent"
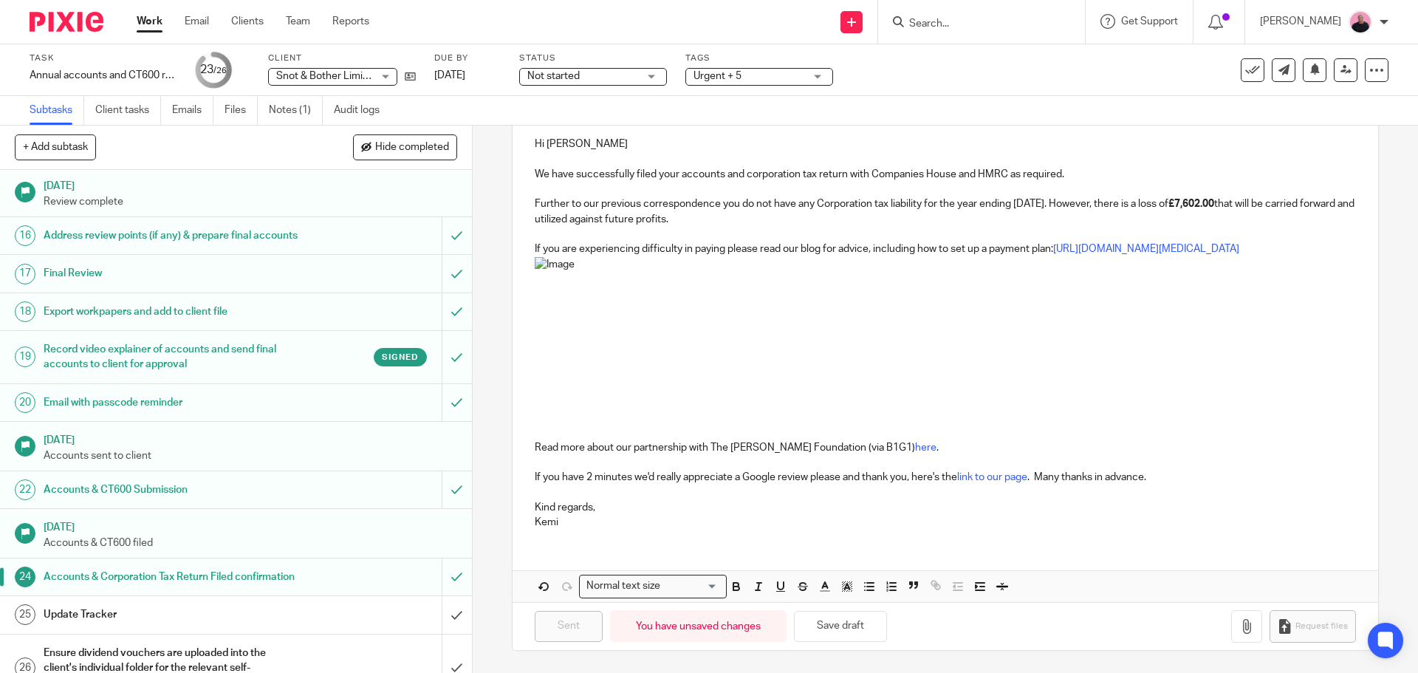
scroll to position [732, 0]
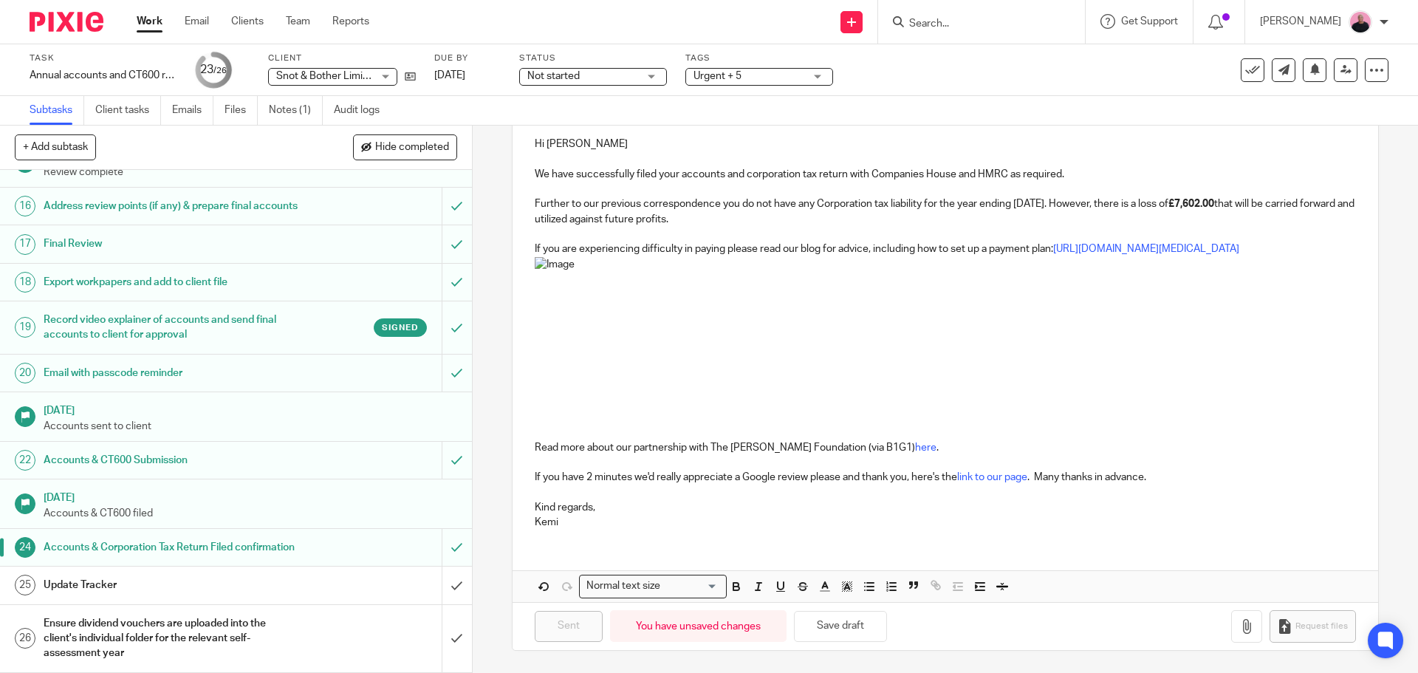
click at [287, 585] on h1 "Update Tracker" at bounding box center [172, 585] width 256 height 22
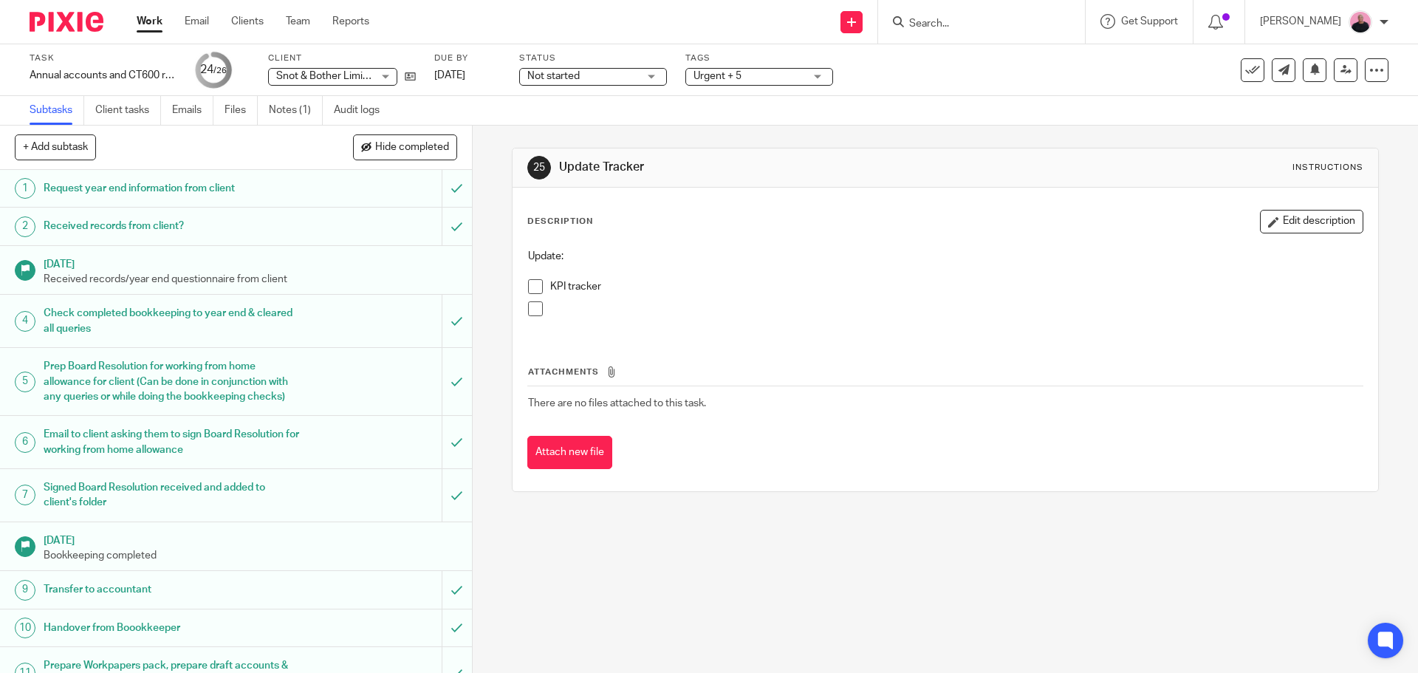
click at [528, 284] on span at bounding box center [535, 286] width 15 height 15
click at [528, 305] on span at bounding box center [535, 308] width 15 height 15
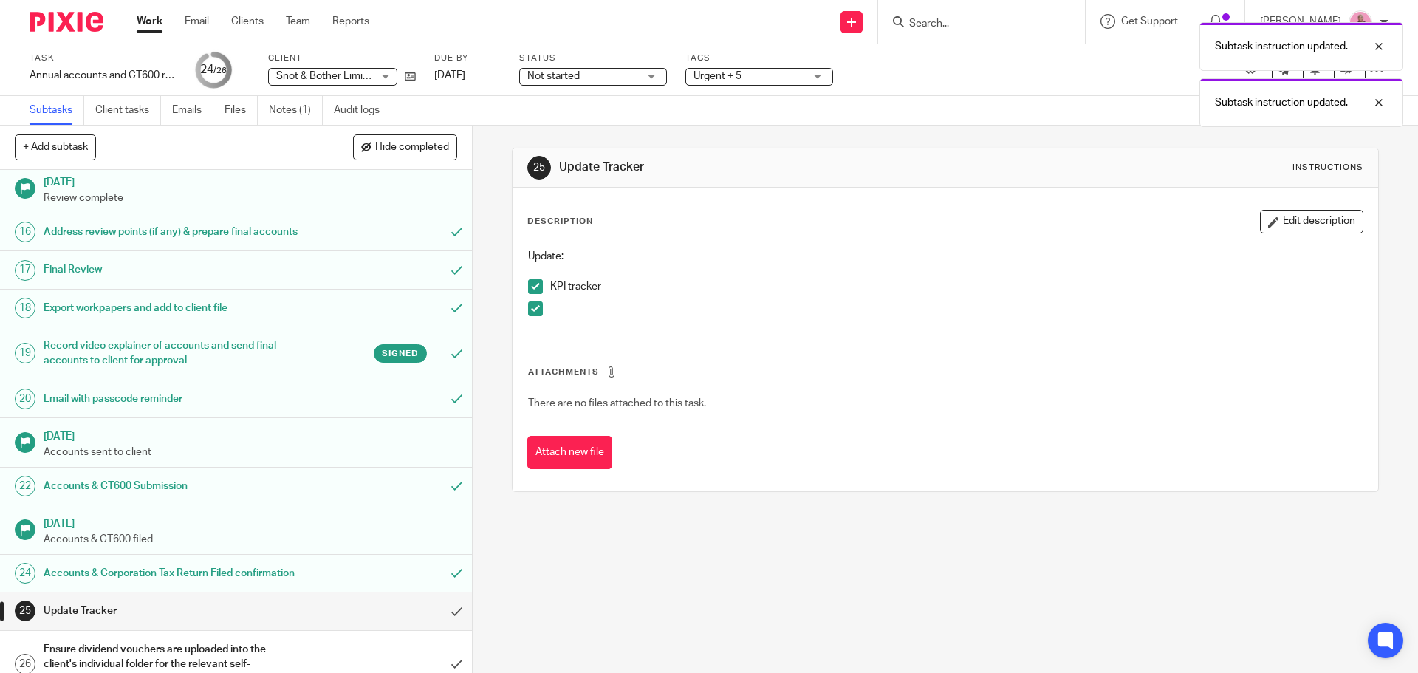
scroll to position [732, 0]
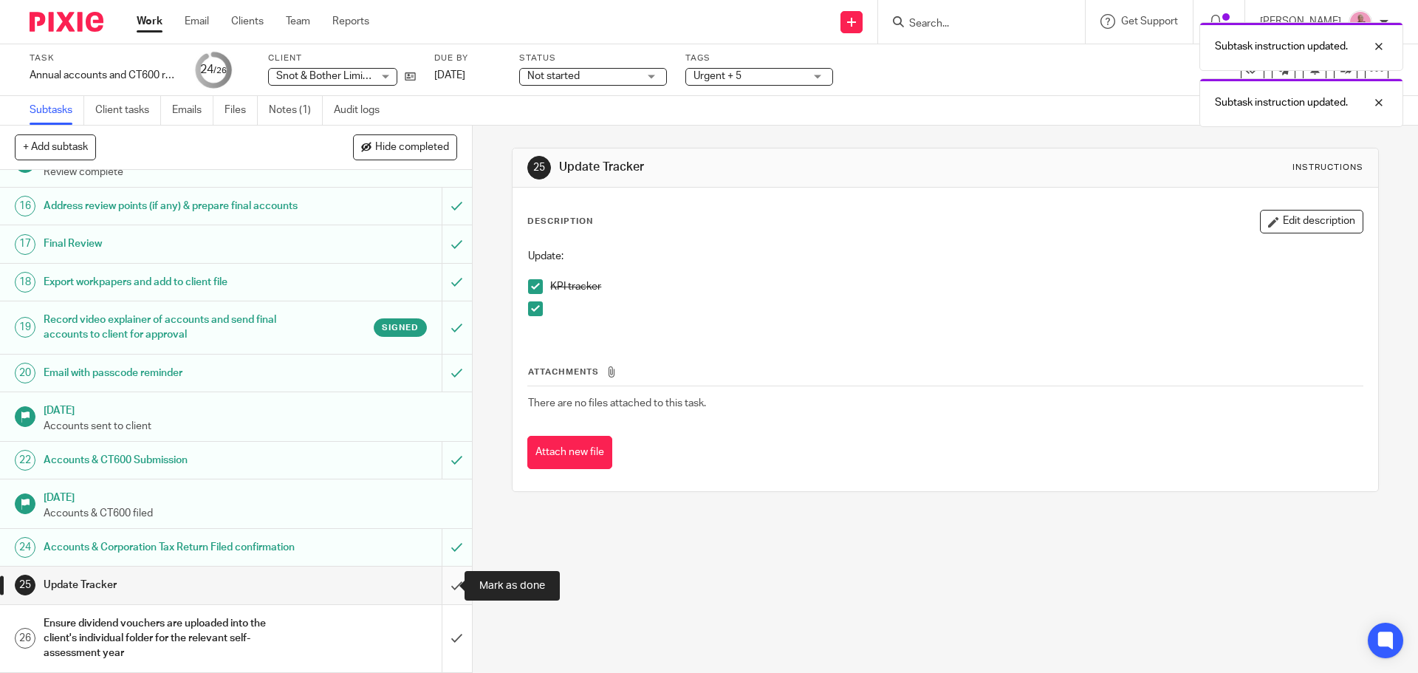
click at [437, 583] on input "submit" at bounding box center [236, 584] width 472 height 37
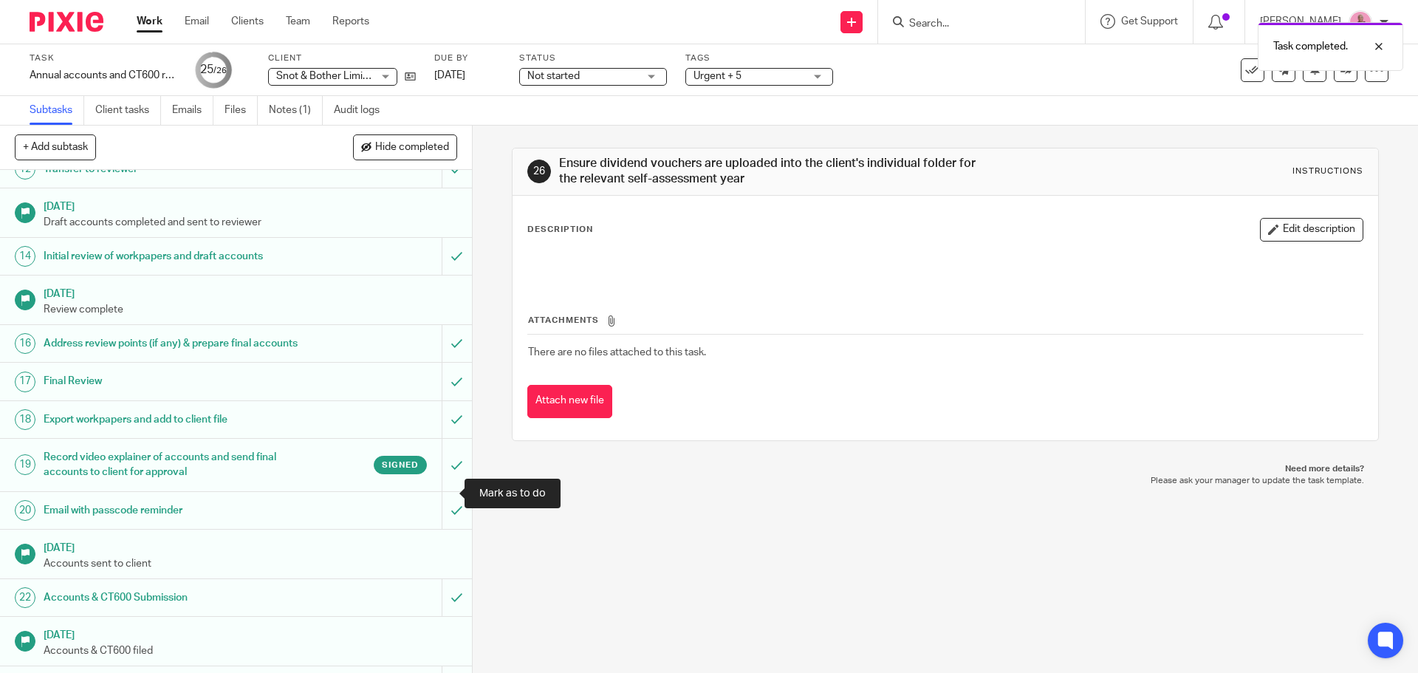
scroll to position [732, 0]
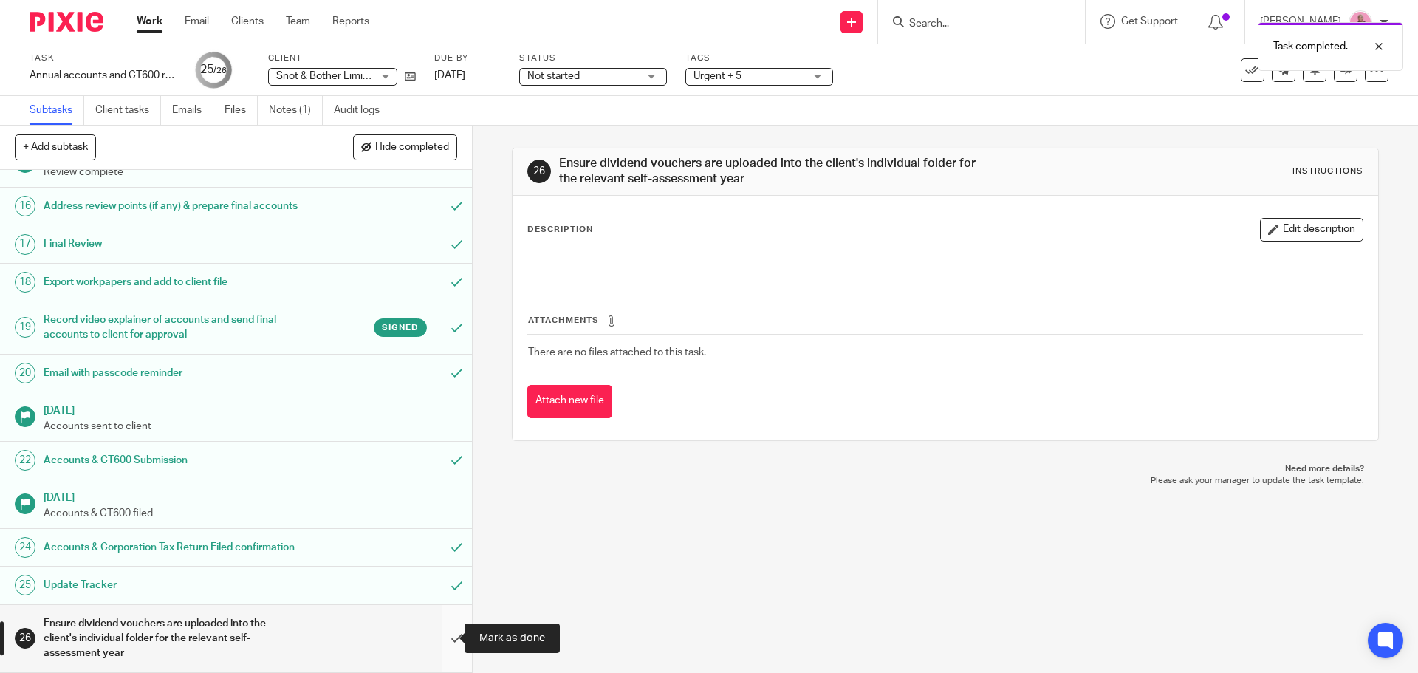
click at [440, 639] on input "submit" at bounding box center [236, 638] width 472 height 67
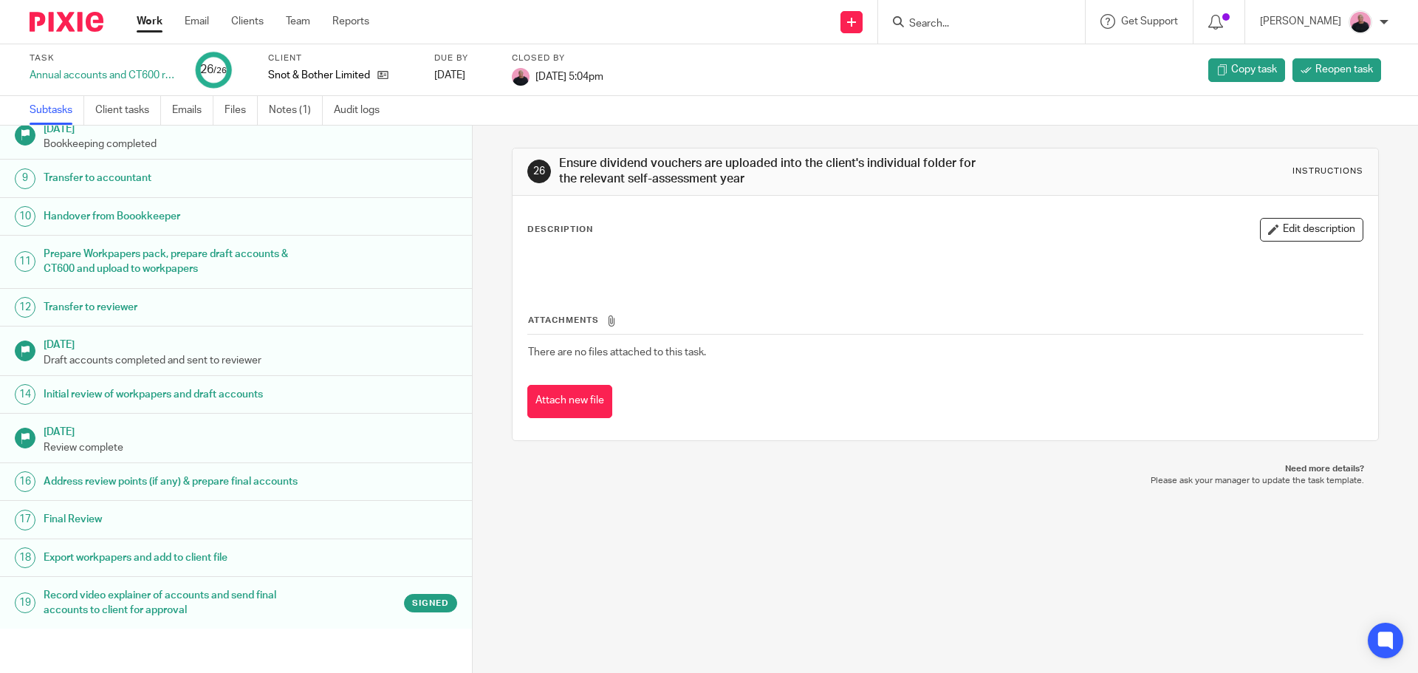
scroll to position [443, 0]
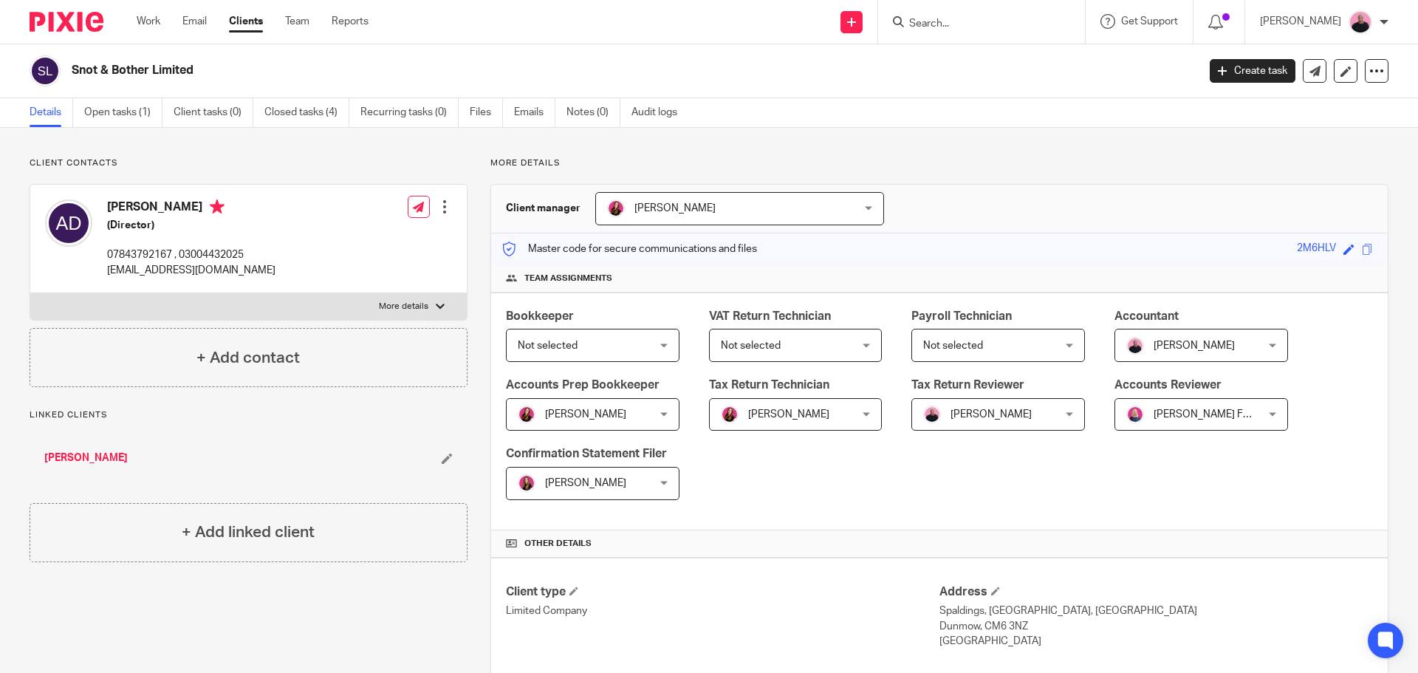
click at [264, 111] on link "Closed tasks (4)" at bounding box center [306, 112] width 85 height 29
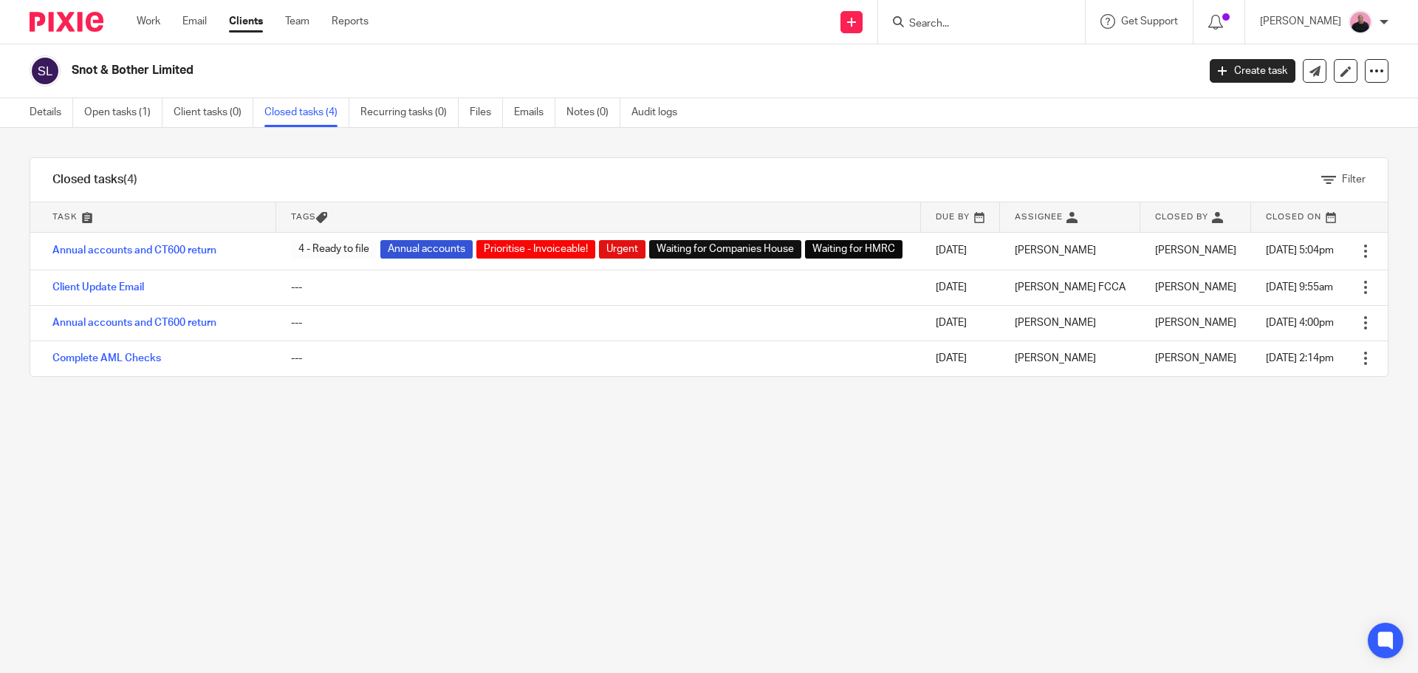
drag, startPoint x: 64, startPoint y: 72, endPoint x: 196, endPoint y: 72, distance: 132.2
click at [196, 72] on div "Snot & Bother Limited" at bounding box center [609, 70] width 1158 height 31
copy div "Snot & Bother Limited"
click at [154, 19] on link "Work" at bounding box center [149, 21] width 24 height 15
